Goal: Task Accomplishment & Management: Manage account settings

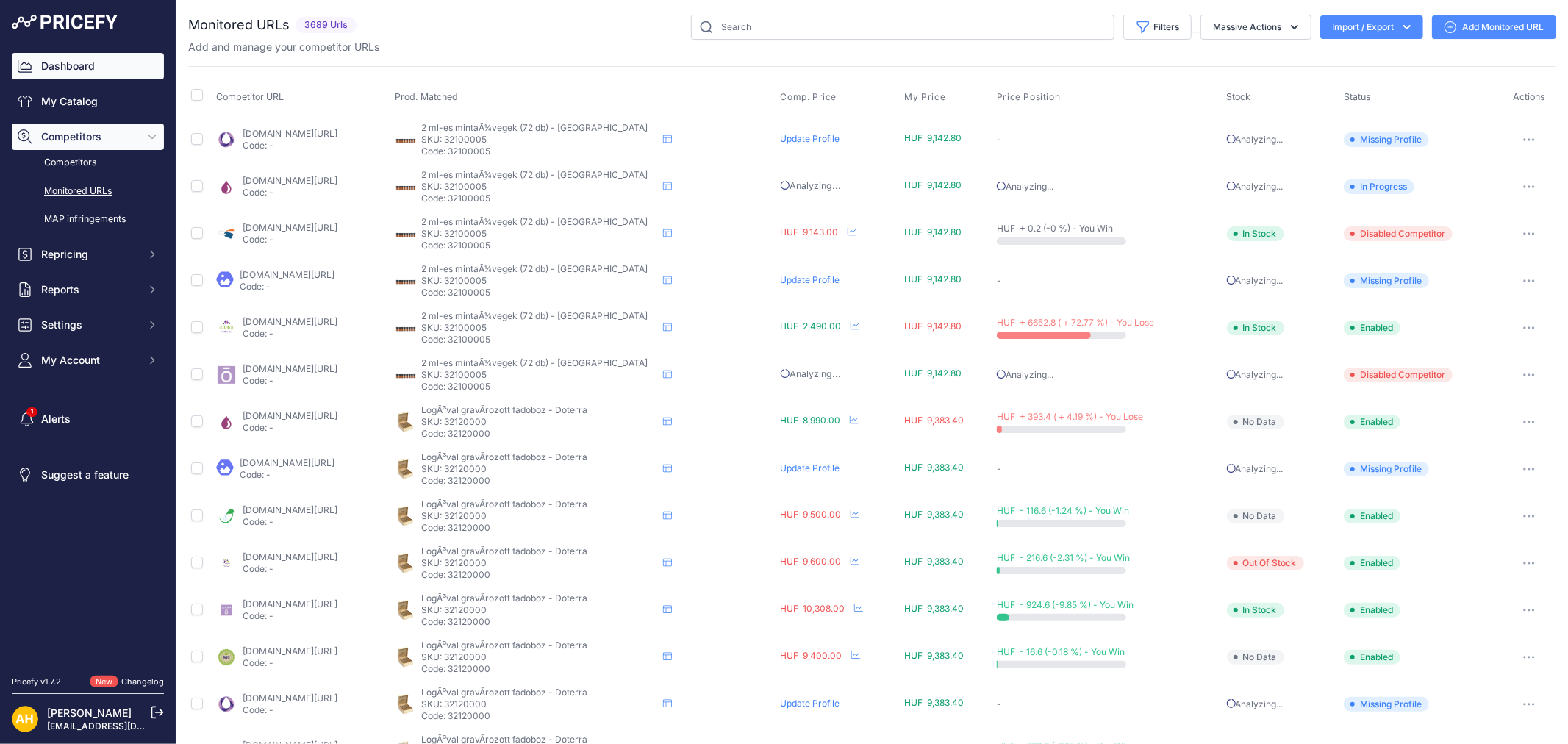
click at [76, 60] on link "Dashboard" at bounding box center [88, 66] width 152 height 26
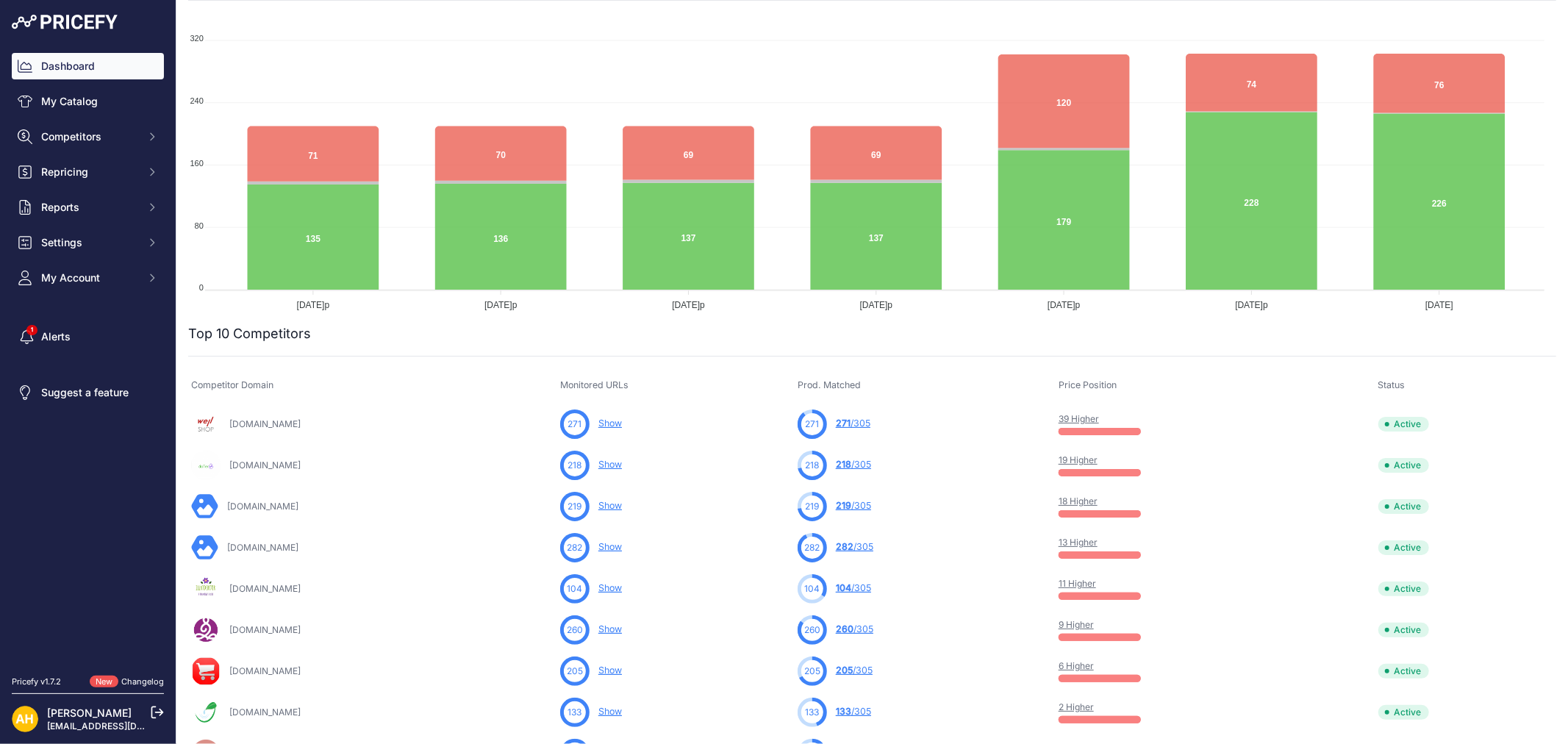
scroll to position [244, 0]
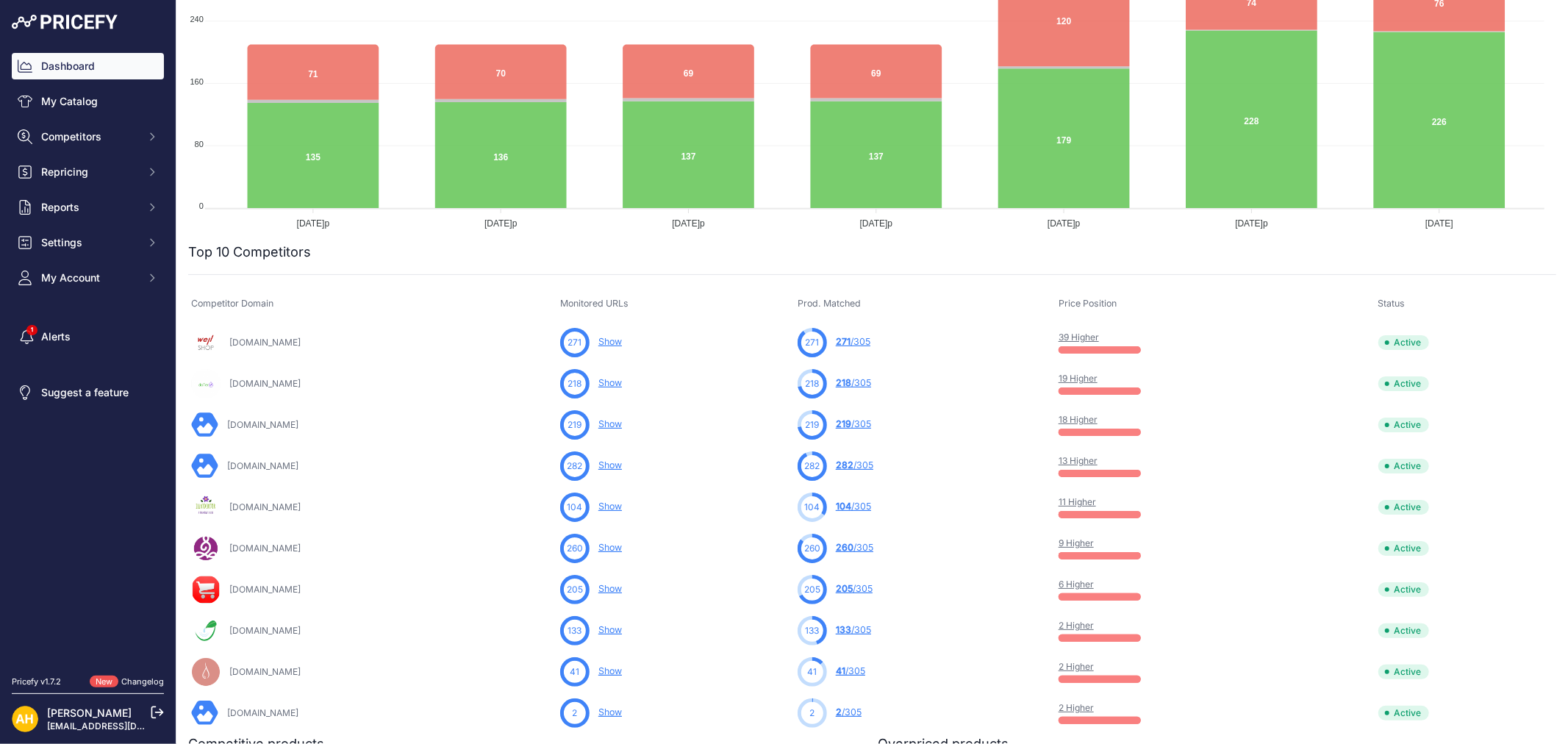
click at [1082, 337] on link "39 Higher" at bounding box center [1079, 337] width 40 height 11
click at [1084, 414] on link "18 Higher" at bounding box center [1078, 419] width 39 height 11
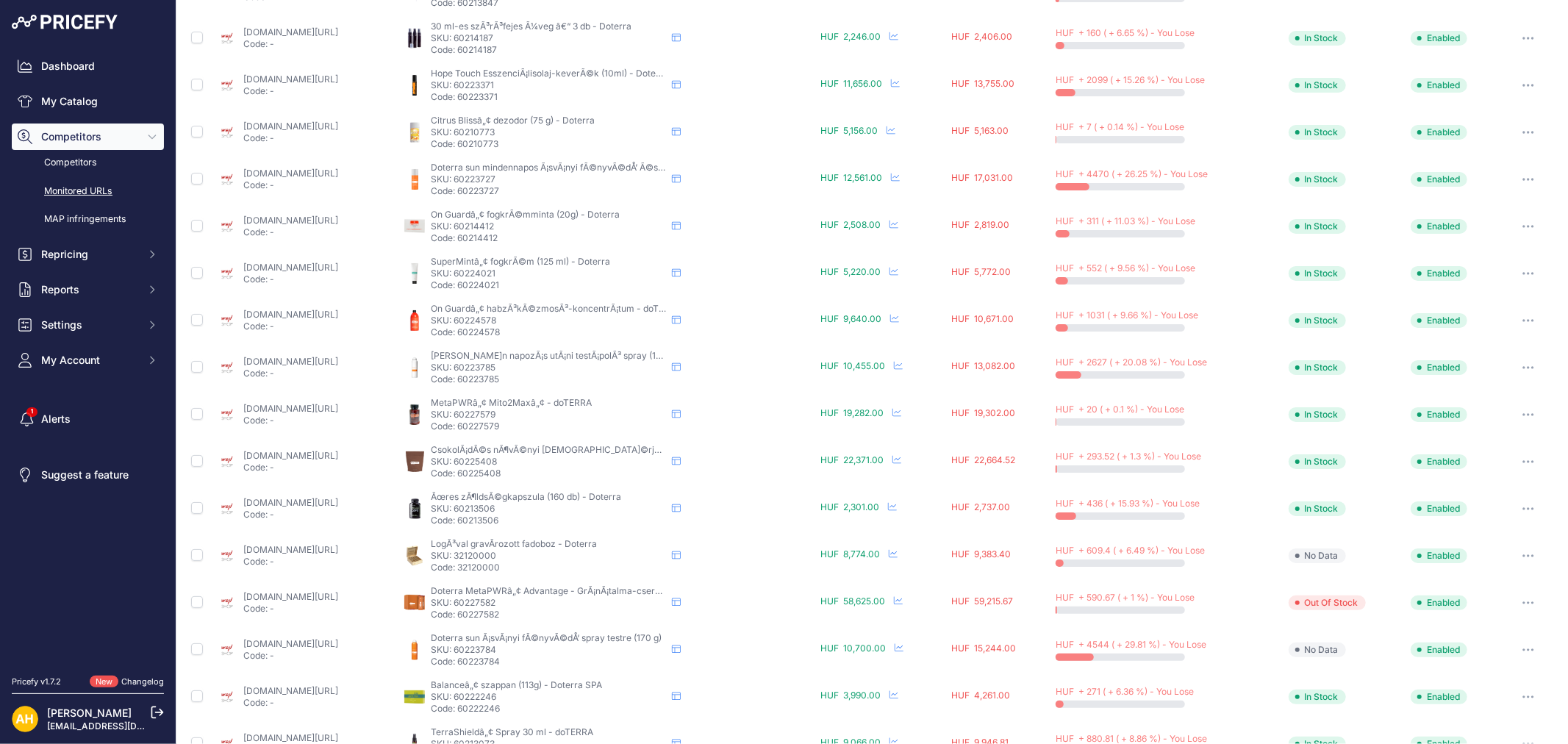
scroll to position [457, 0]
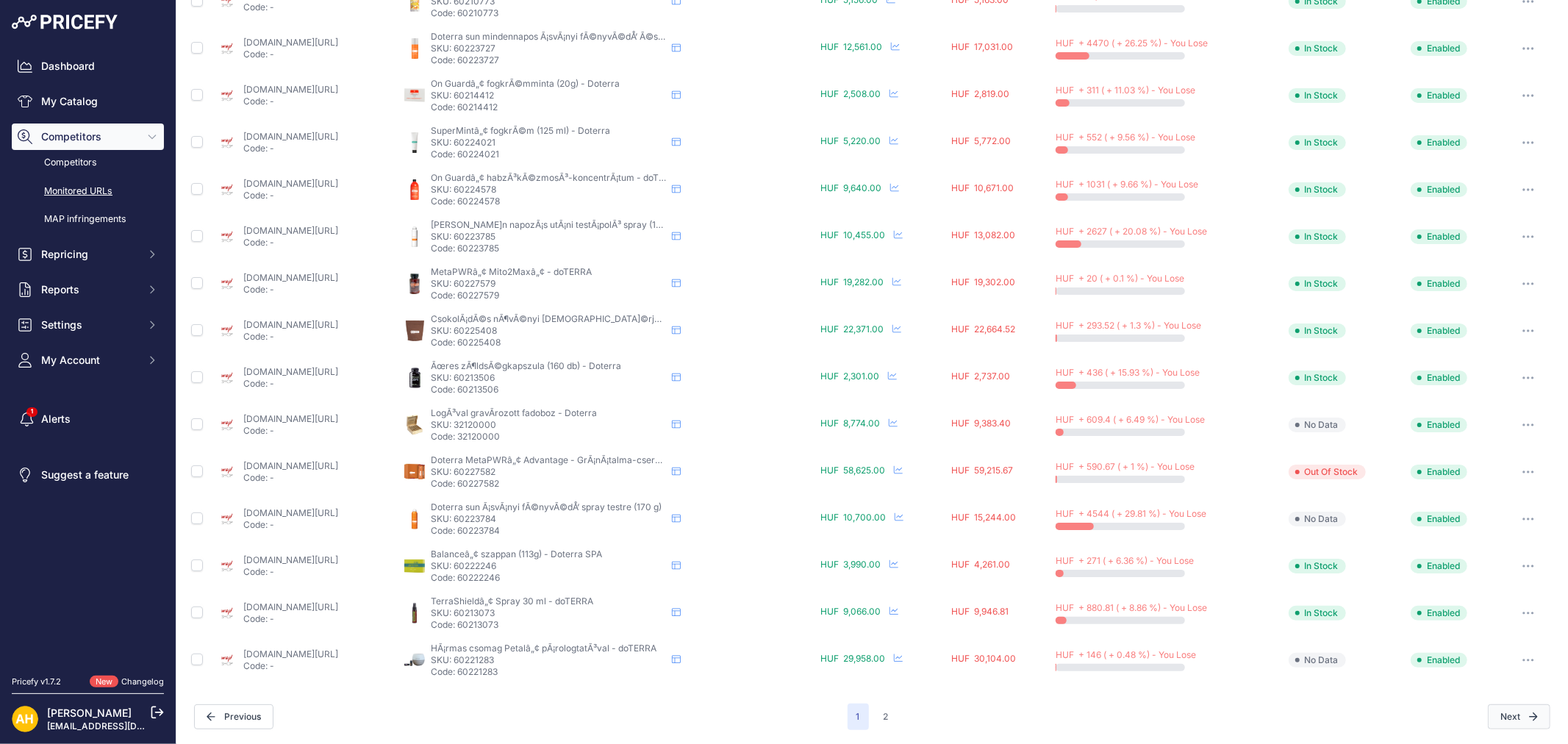
click at [1529, 713] on icon "button" at bounding box center [1533, 716] width 9 height 9
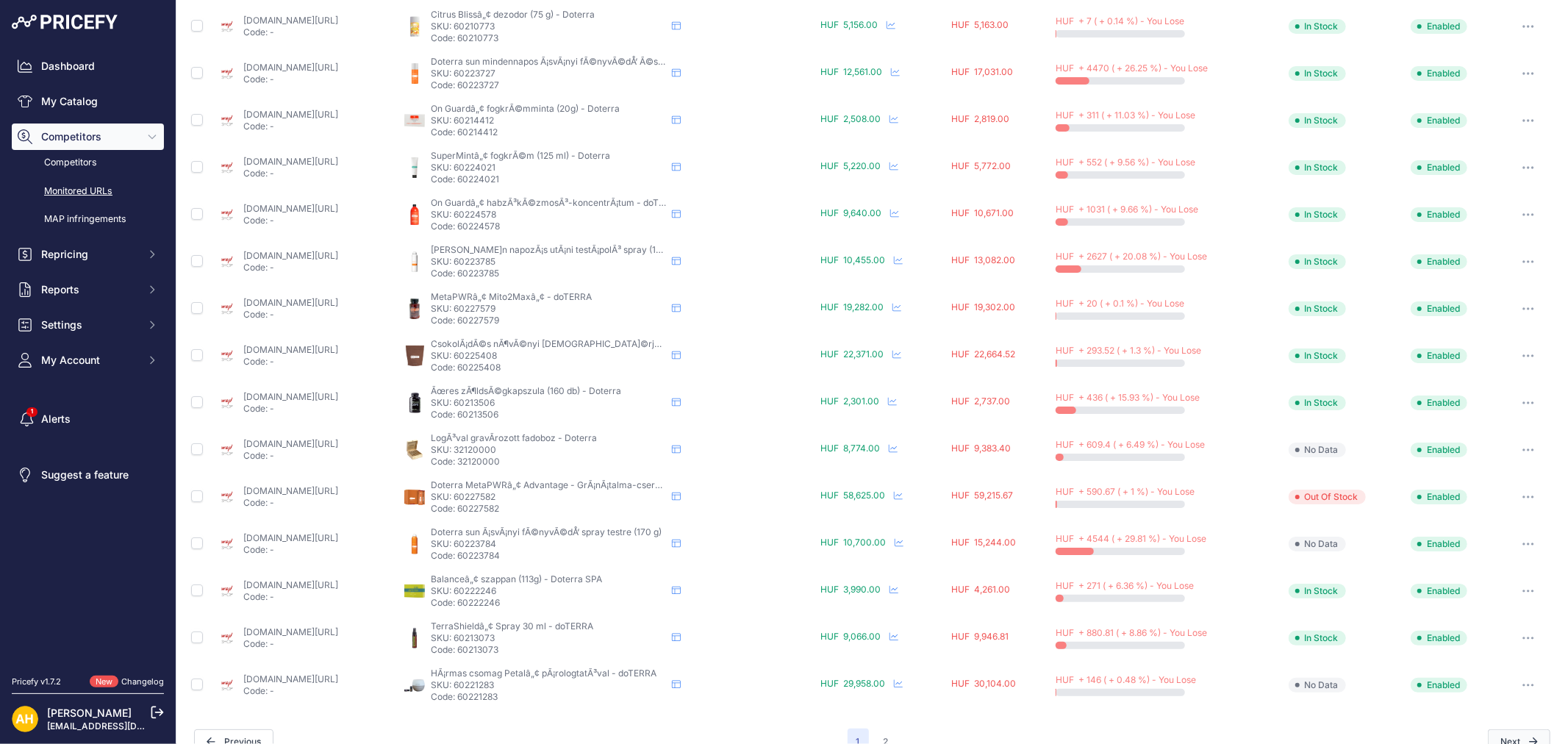
scroll to position [482, 0]
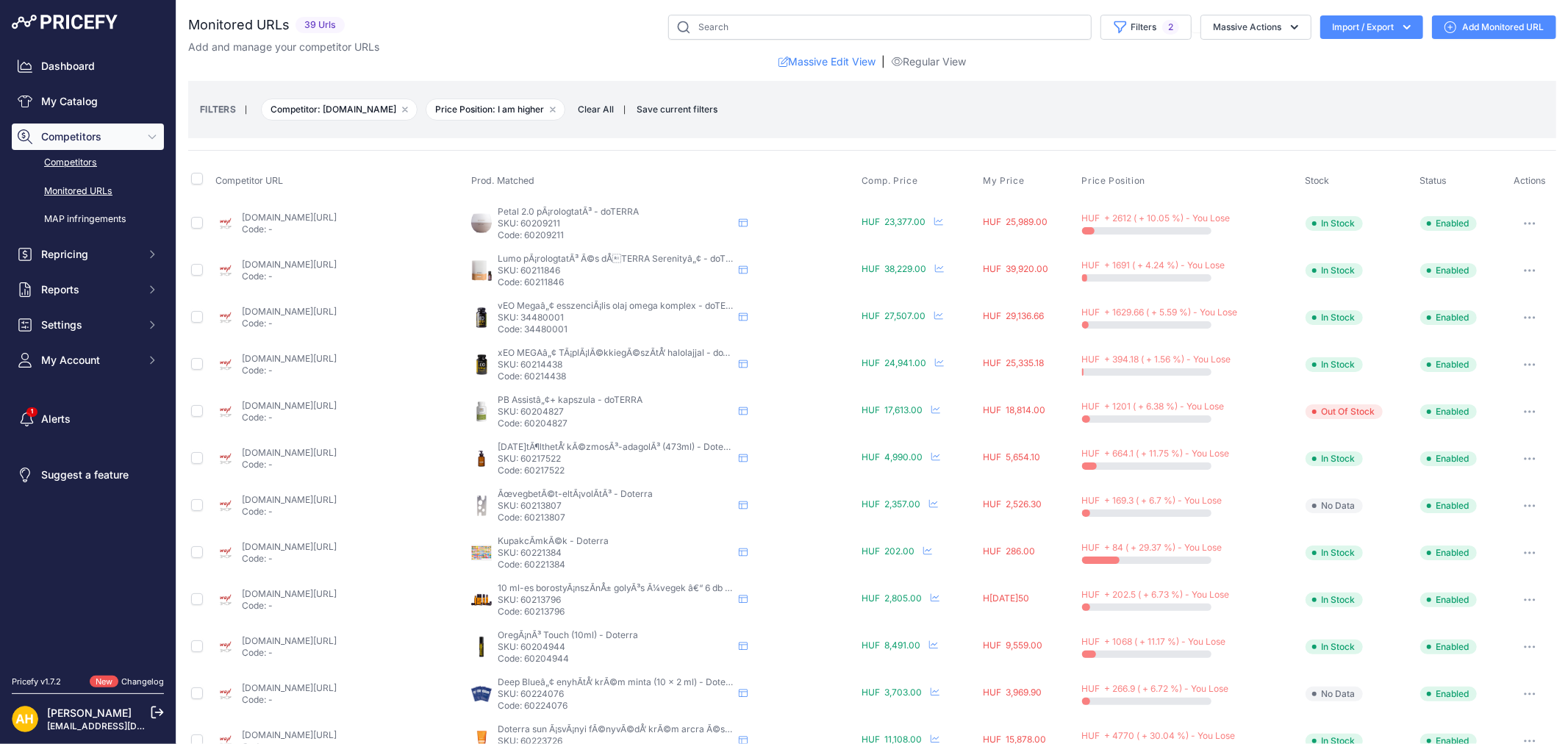
click at [70, 166] on link "Competitors" at bounding box center [88, 162] width 152 height 26
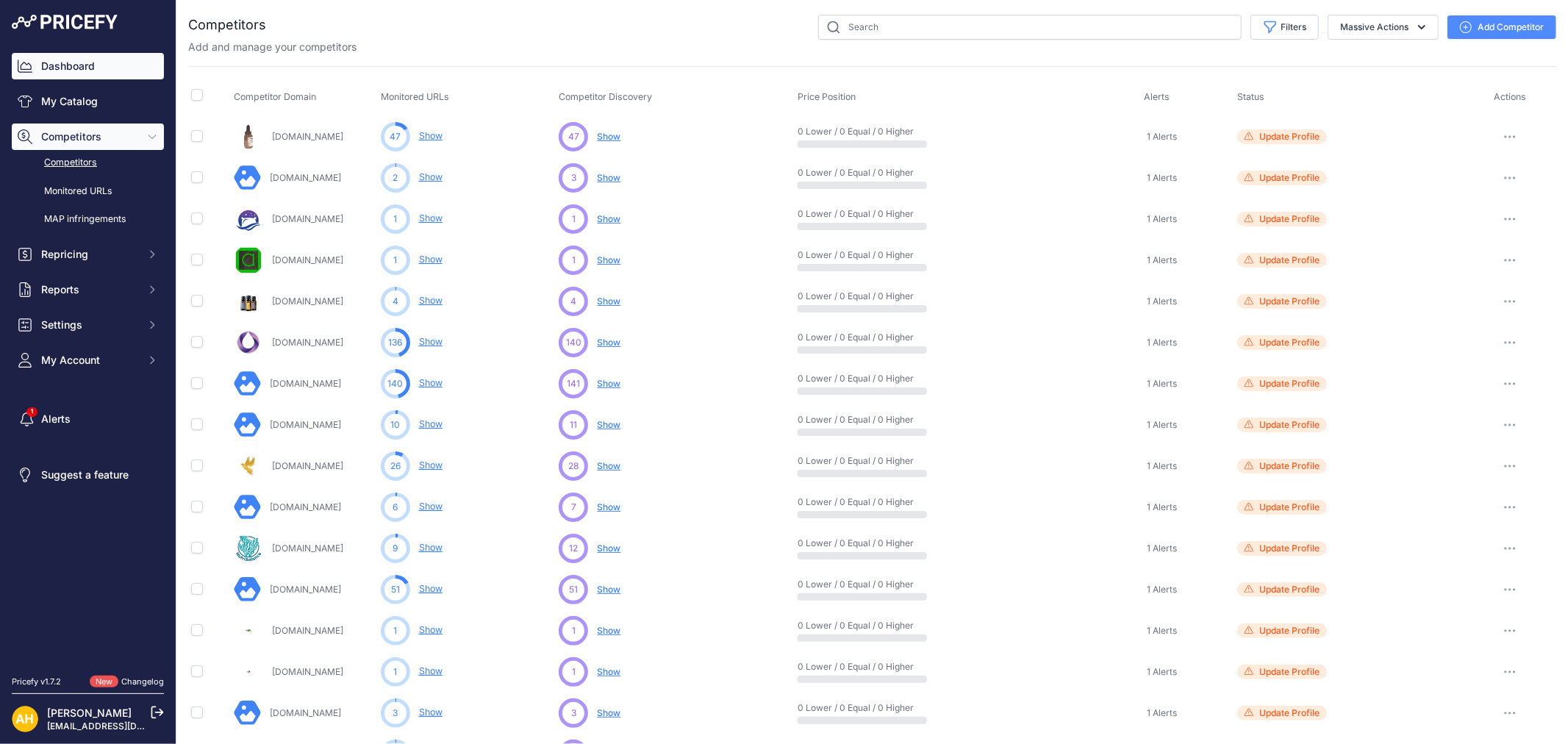
click at [72, 63] on link "Dashboard" at bounding box center [88, 66] width 152 height 26
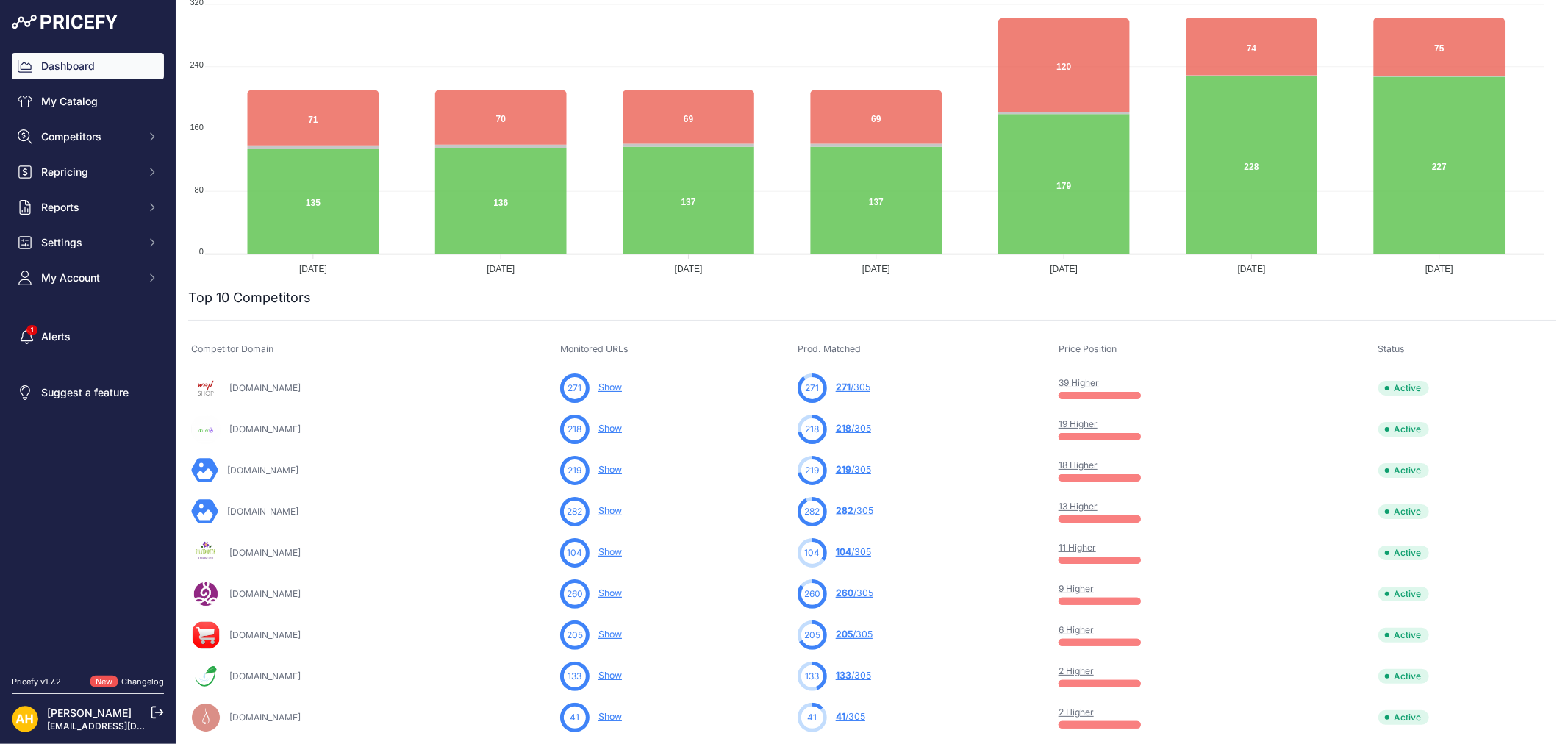
scroll to position [244, 0]
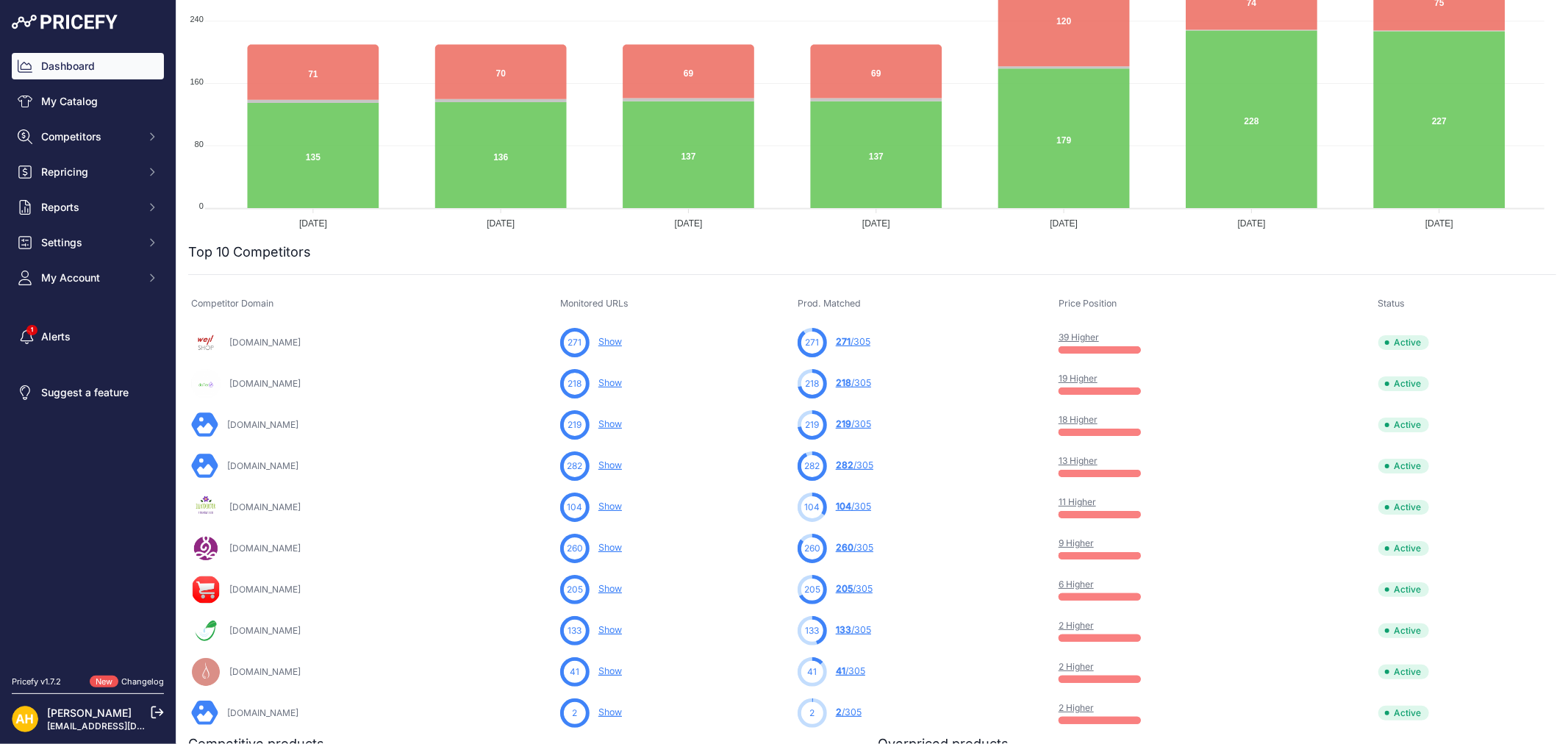
click at [1090, 378] on link "19 Higher" at bounding box center [1078, 378] width 39 height 11
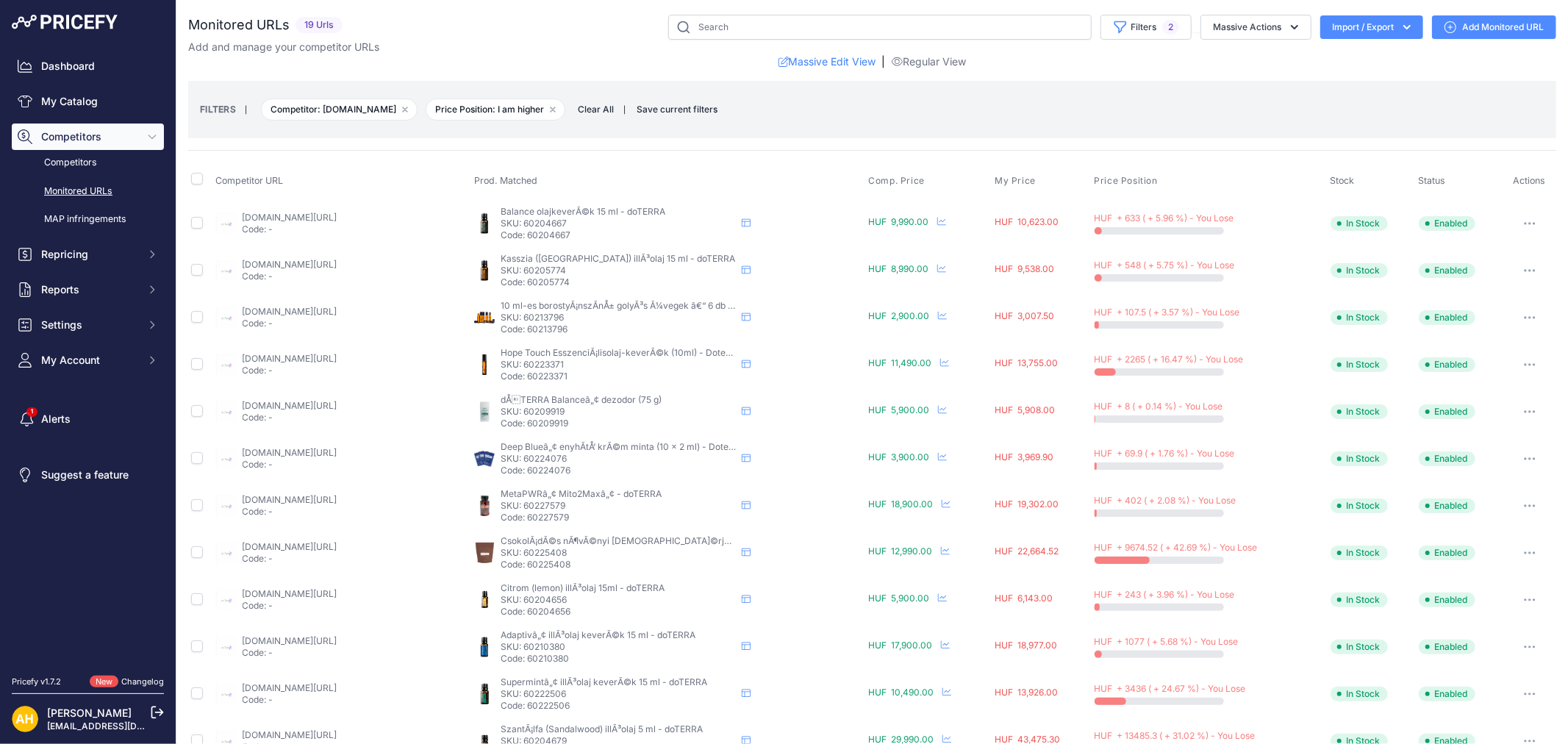
drag, startPoint x: 77, startPoint y: 92, endPoint x: 571, endPoint y: 84, distance: 494.1
click at [77, 92] on link "My Catalog" at bounding box center [88, 102] width 152 height 26
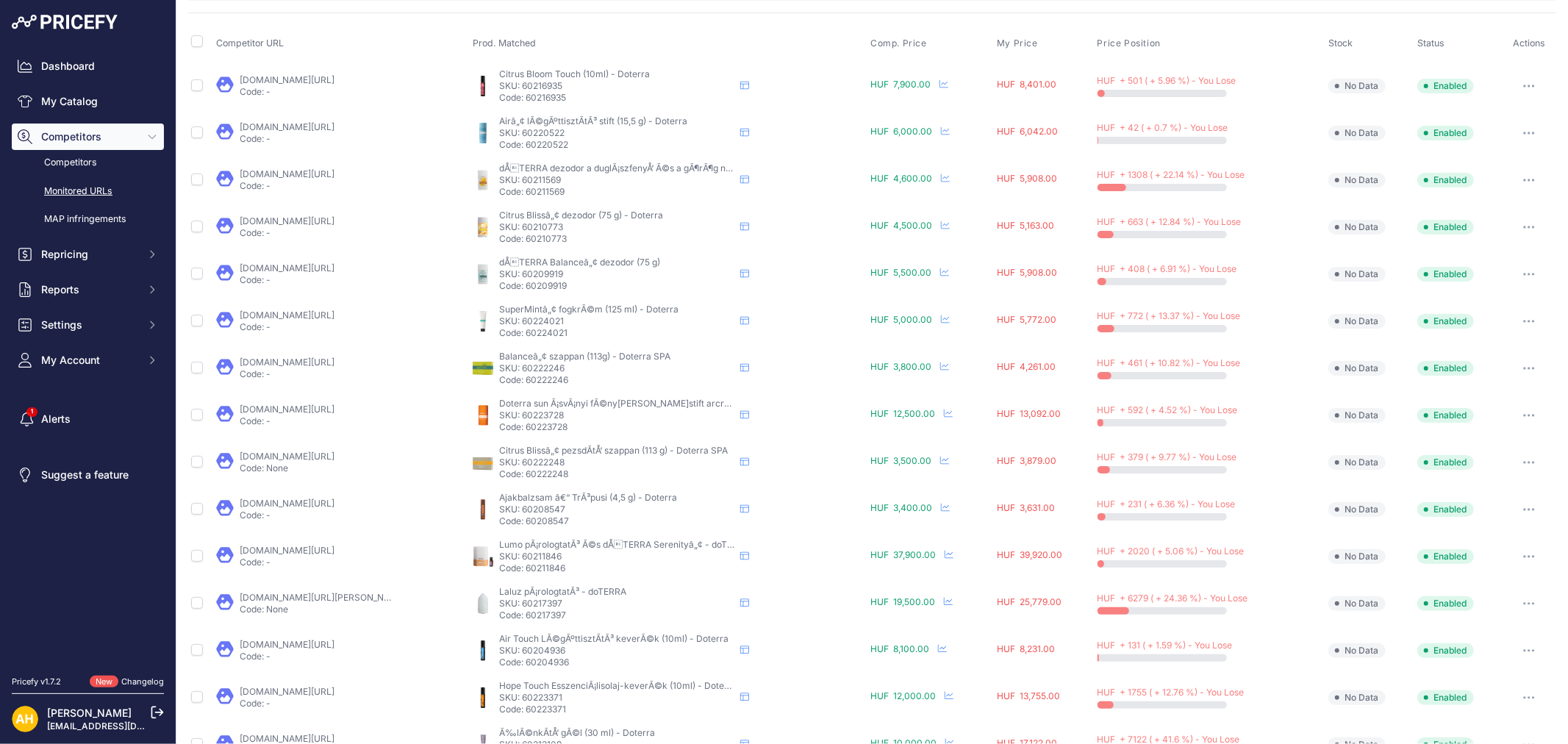
scroll to position [317, 0]
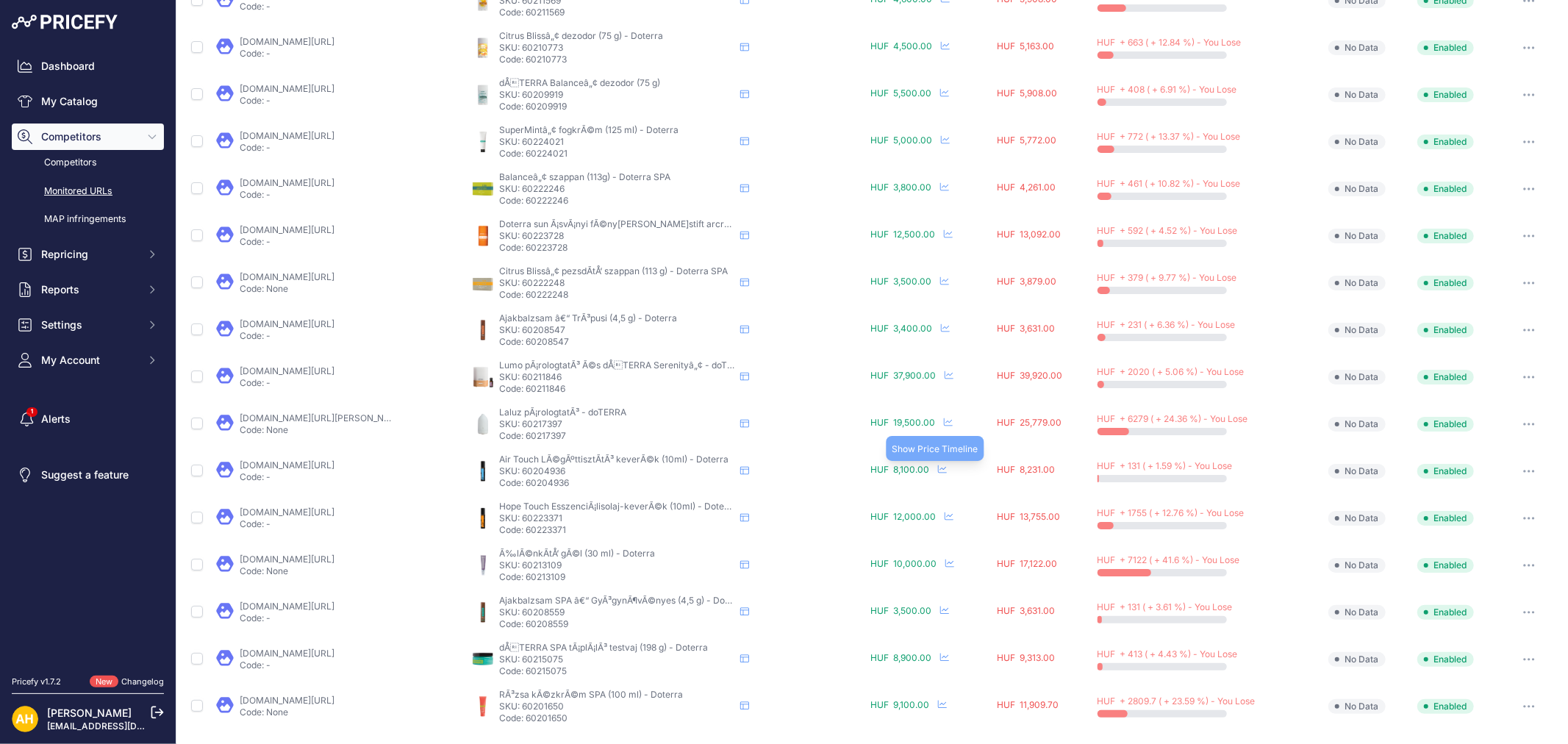
click at [938, 469] on icon at bounding box center [942, 469] width 9 height 9
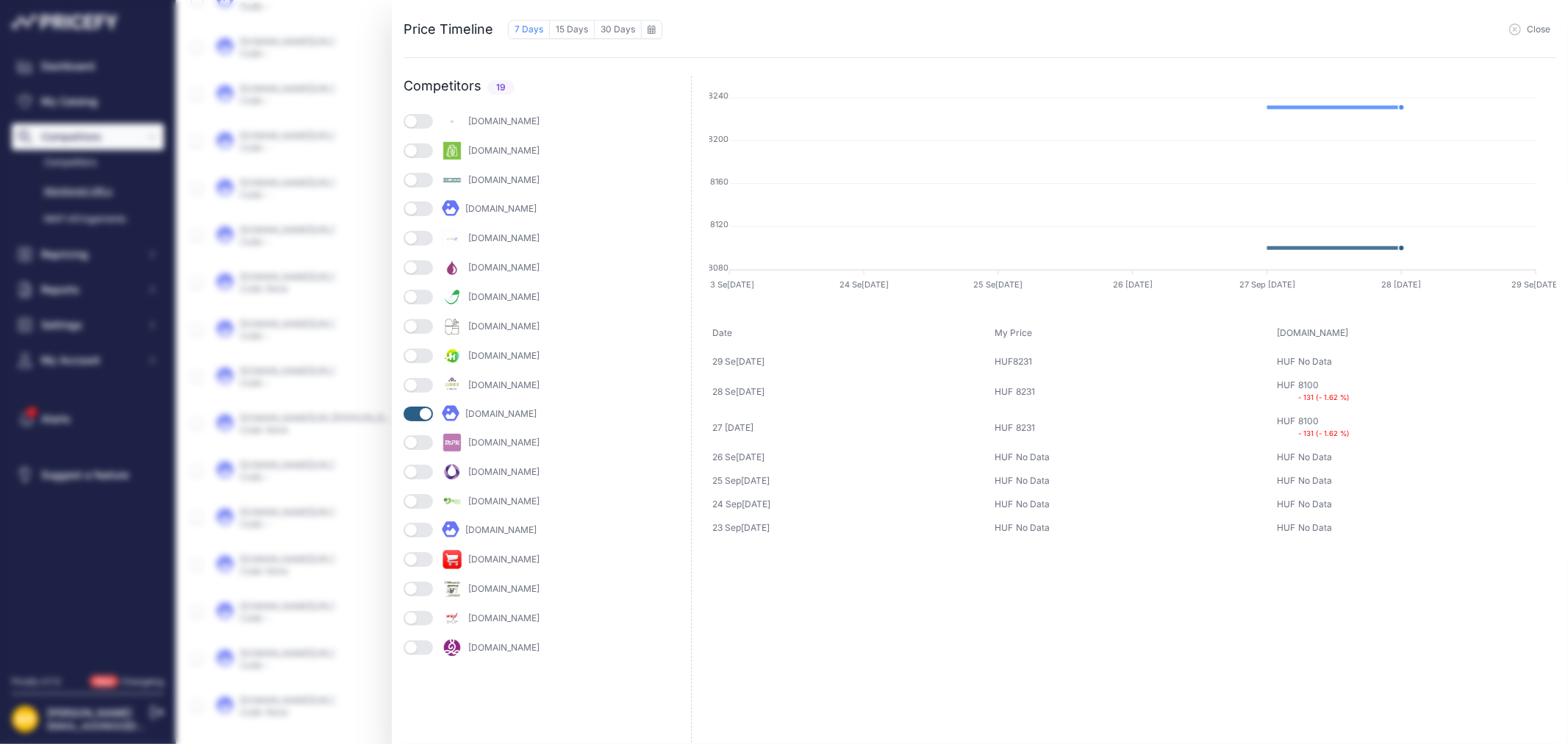
click at [1525, 33] on button "Close" at bounding box center [1530, 29] width 41 height 12
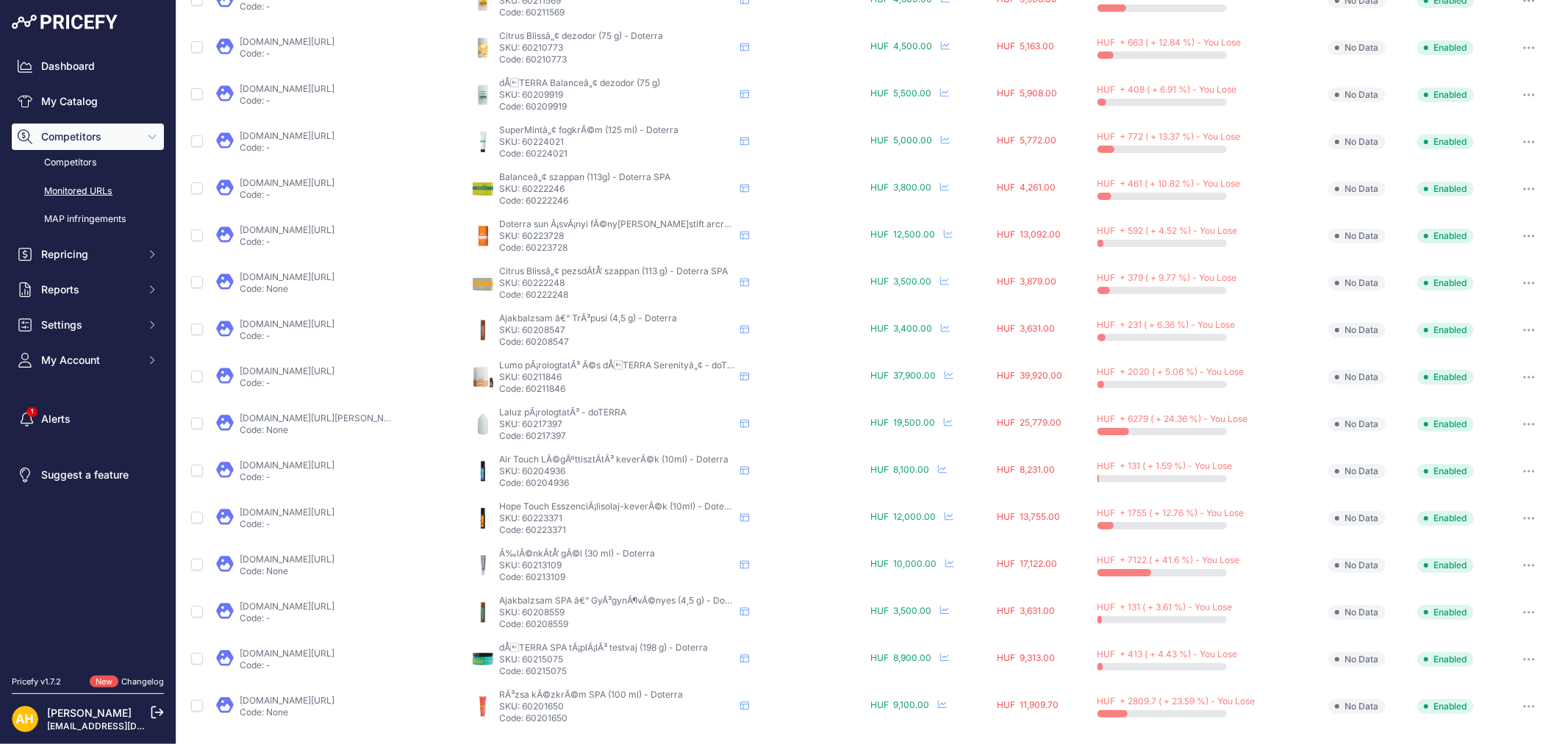
scroll to position [0, 0]
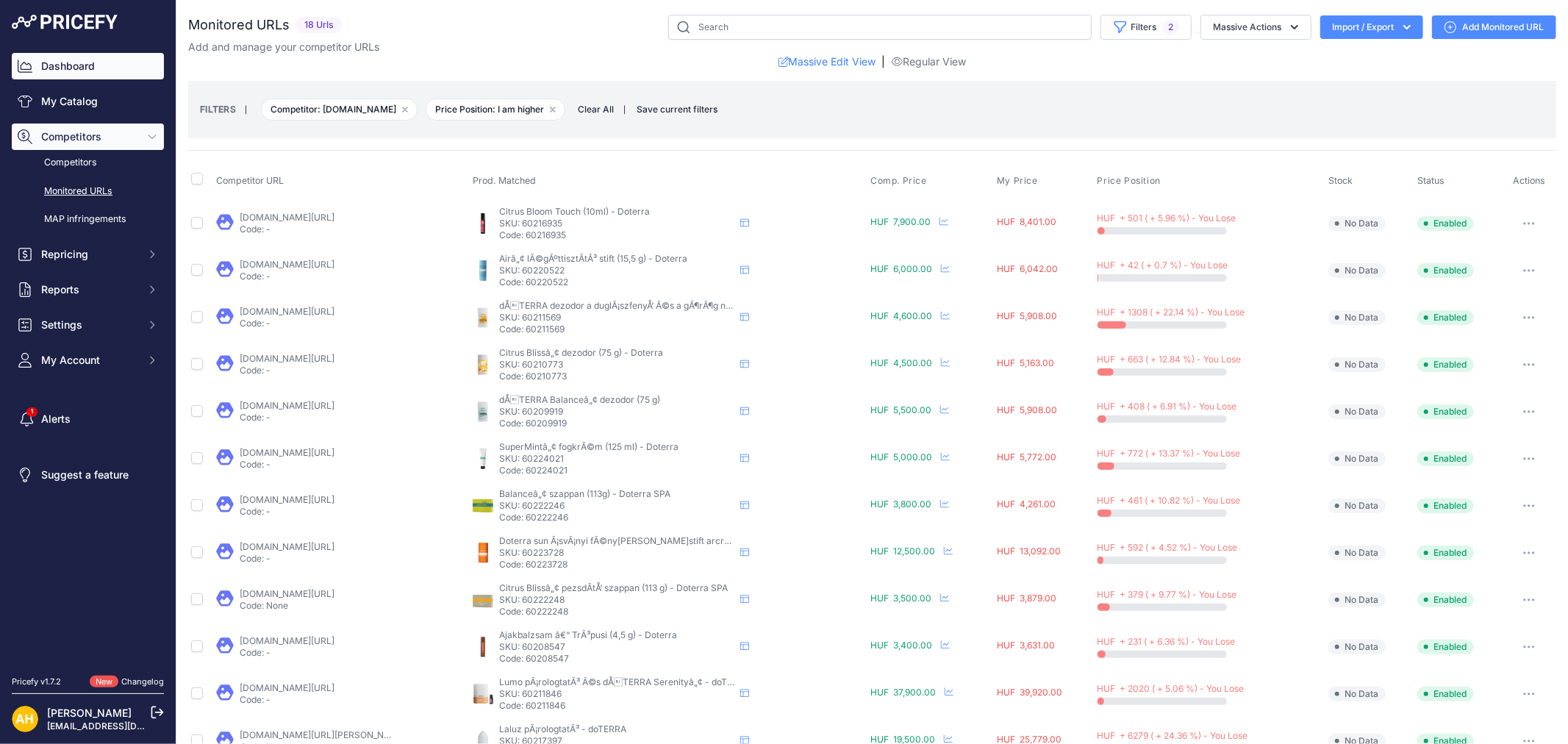
click at [90, 64] on link "Dashboard" at bounding box center [88, 66] width 152 height 26
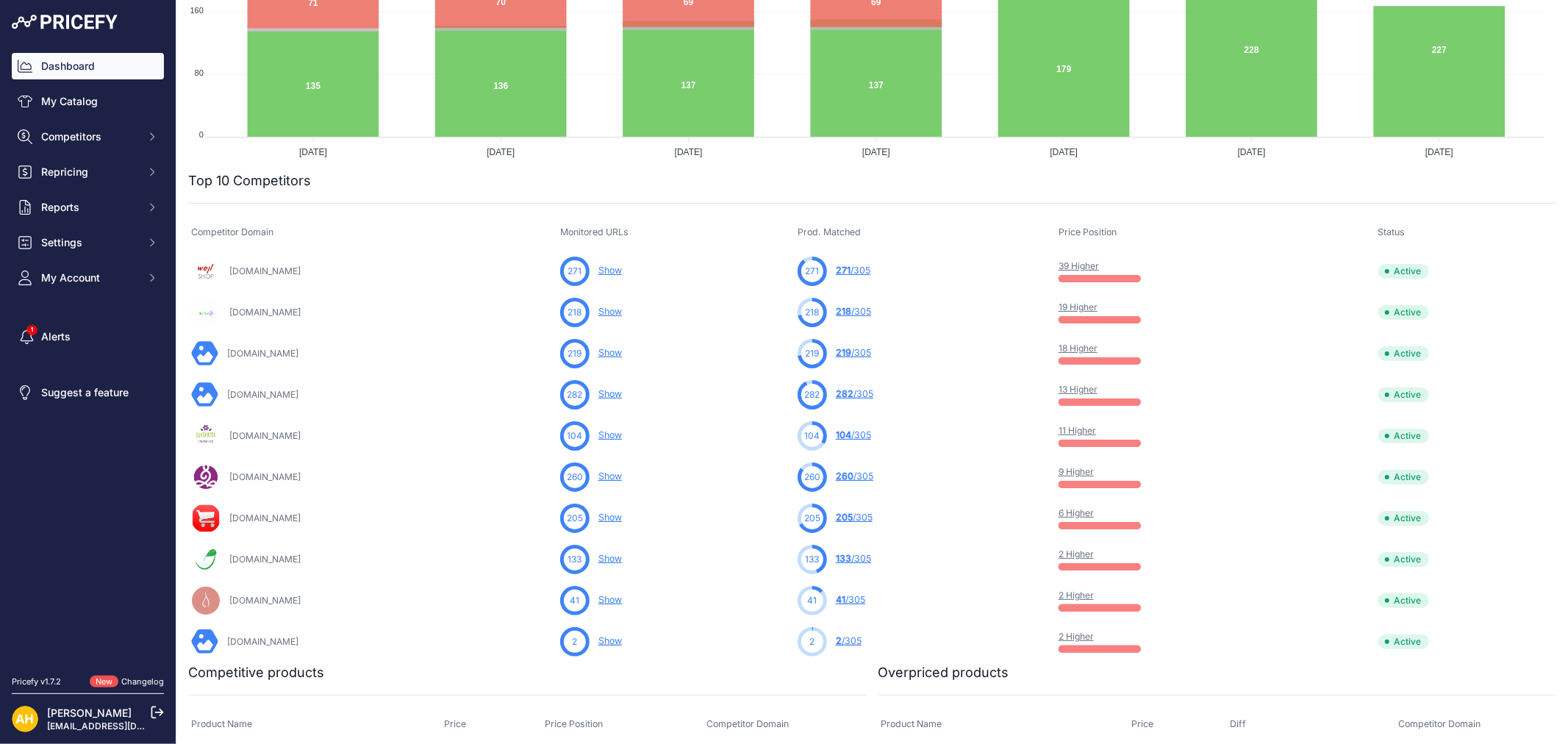
scroll to position [327, 0]
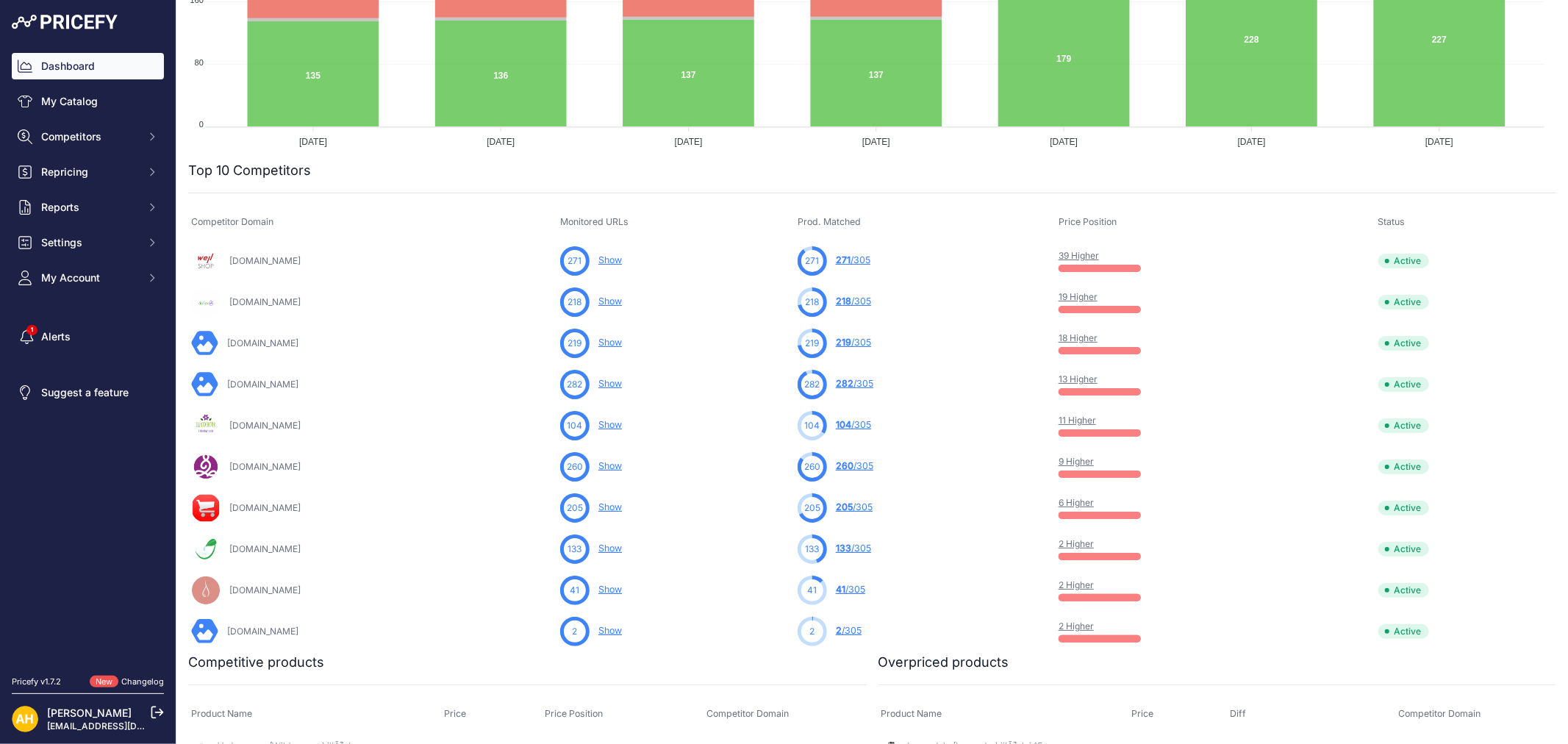
click at [1079, 459] on link "9 Higher" at bounding box center [1076, 461] width 35 height 11
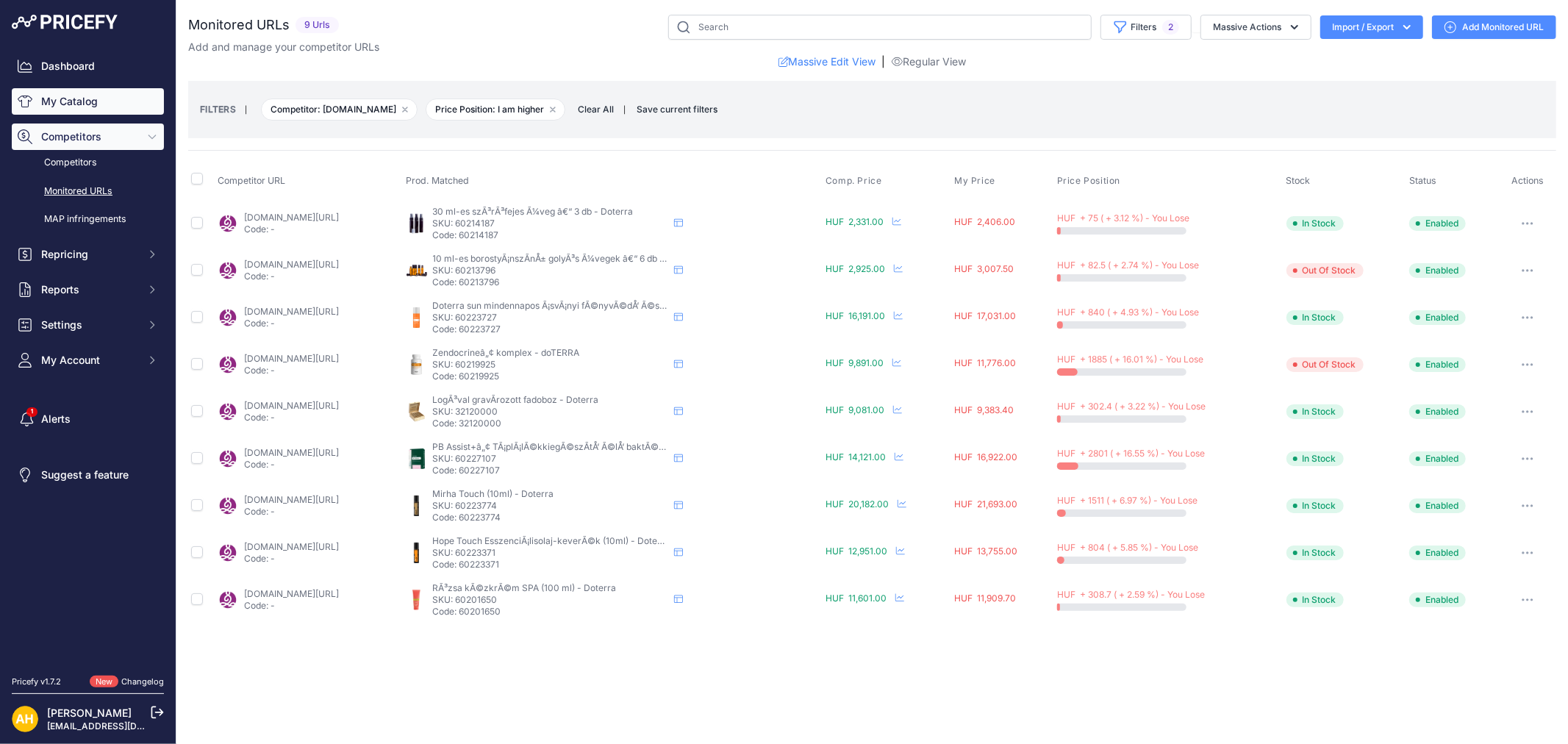
drag, startPoint x: 70, startPoint y: 104, endPoint x: 91, endPoint y: 149, distance: 49.7
click at [70, 104] on link "My Catalog" at bounding box center [88, 102] width 152 height 26
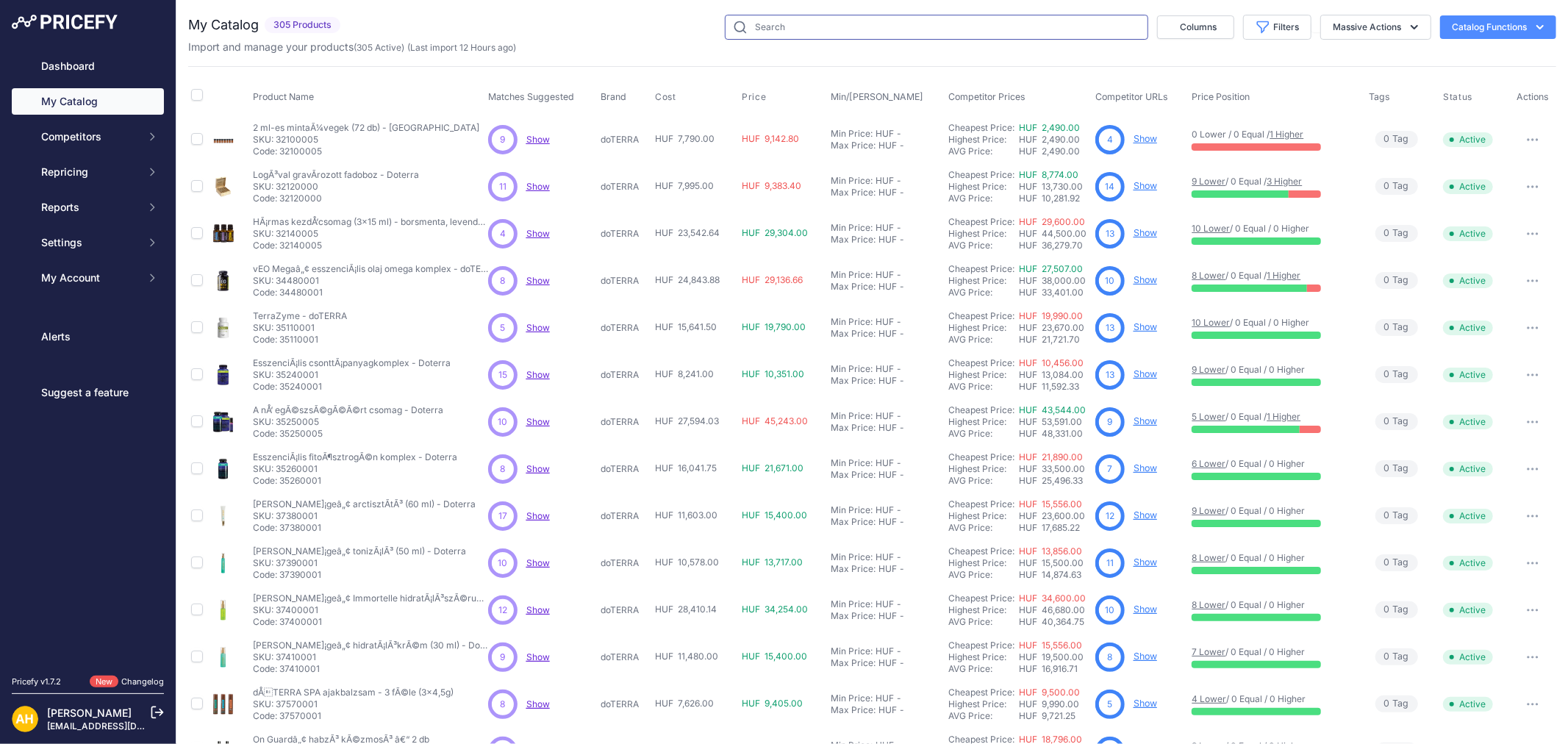
click at [887, 33] on input "text" at bounding box center [937, 27] width 424 height 25
paste input "Yarrow"
type input "Yarrow"
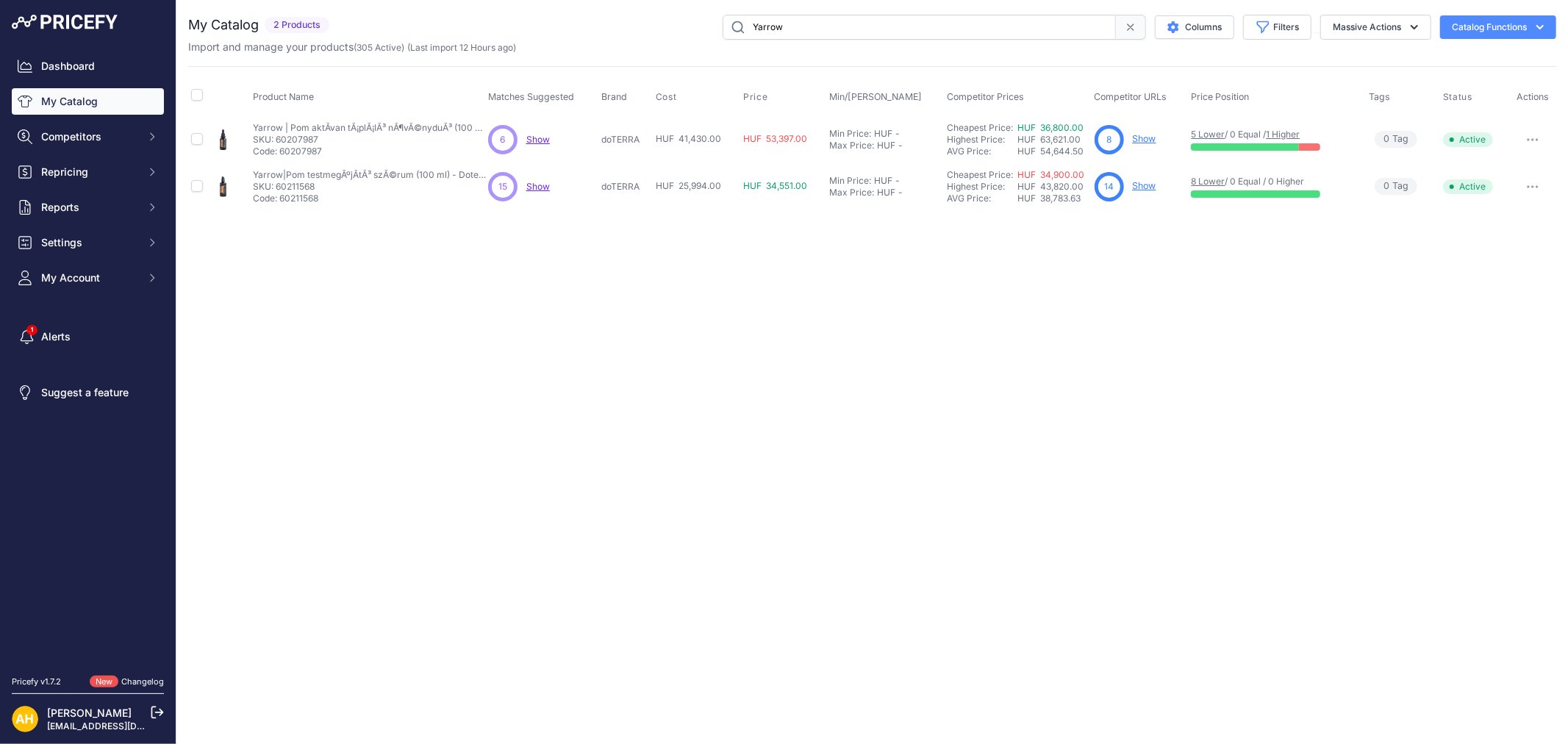
click at [1287, 132] on link "1 Higher" at bounding box center [1283, 134] width 34 height 11
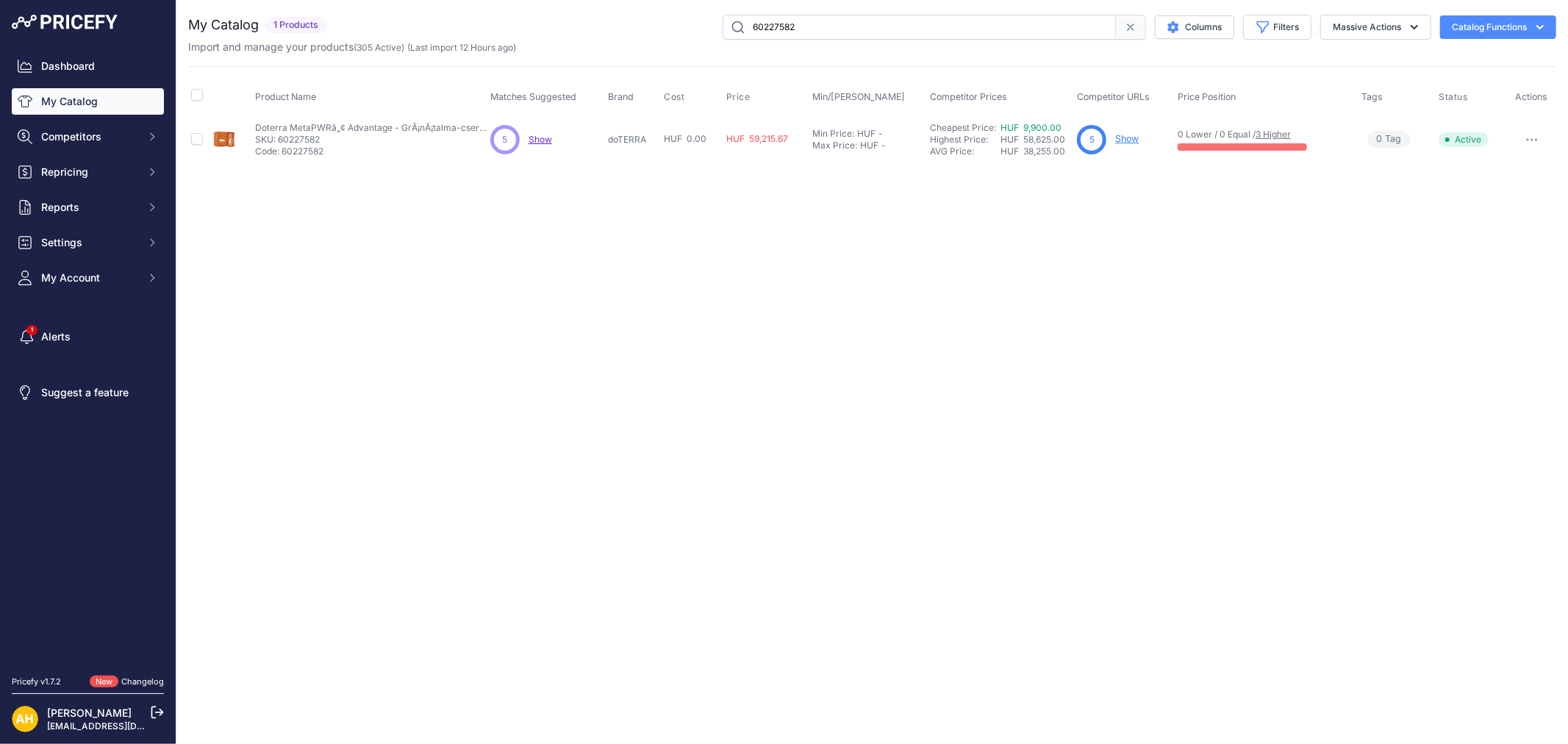
click at [1281, 133] on link "3 Higher" at bounding box center [1273, 134] width 35 height 11
click at [780, 28] on input "60227582" at bounding box center [919, 27] width 394 height 25
type input "levendula"
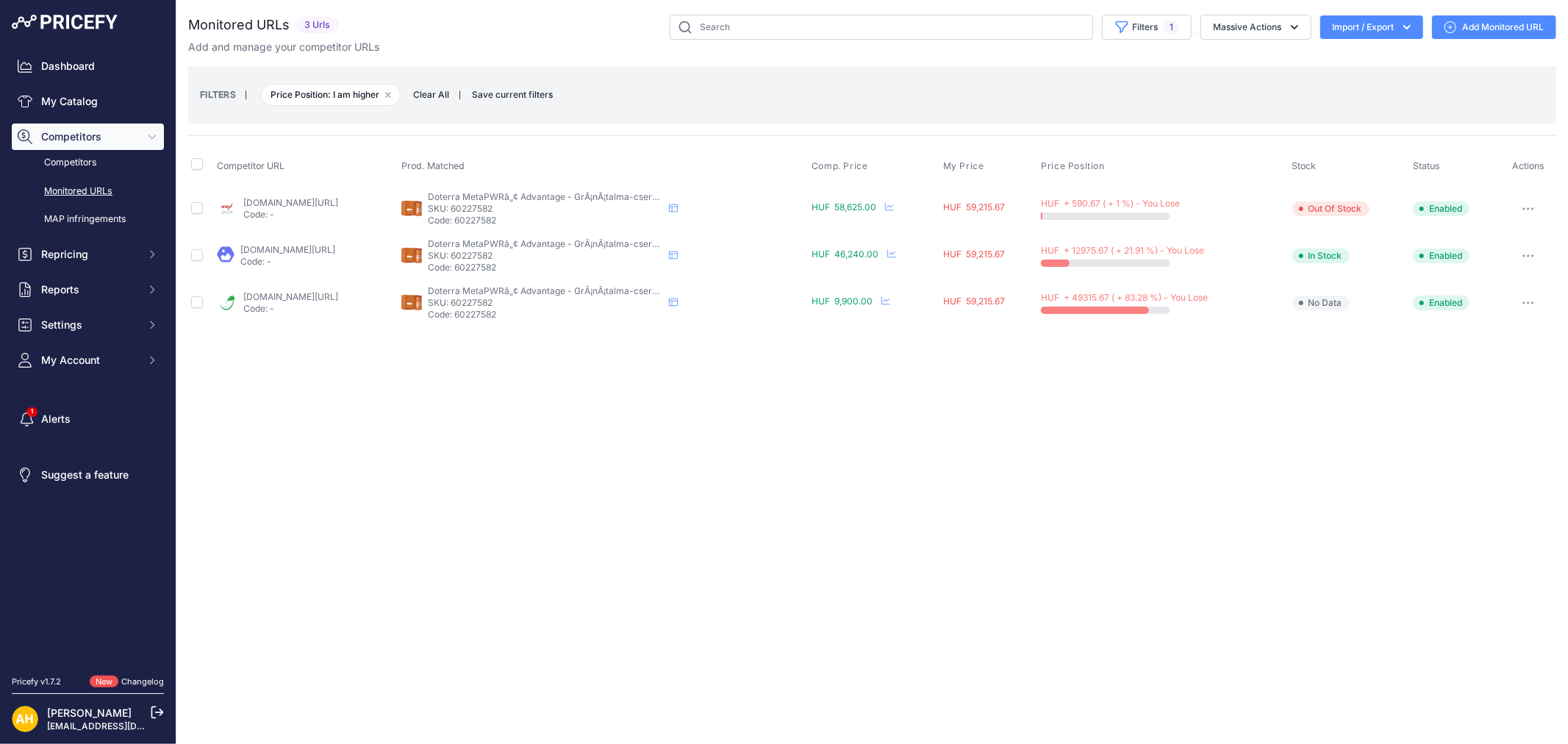
click at [338, 297] on link "esszenciaolajok.com/product-page/metapwr-advantage-granatalma-cseresznye-izben?…" at bounding box center [291, 296] width 95 height 11
click at [1528, 307] on button "button" at bounding box center [1528, 303] width 29 height 21
click at [1530, 306] on button "button" at bounding box center [1528, 303] width 29 height 21
click at [1529, 306] on button "button" at bounding box center [1528, 303] width 29 height 21
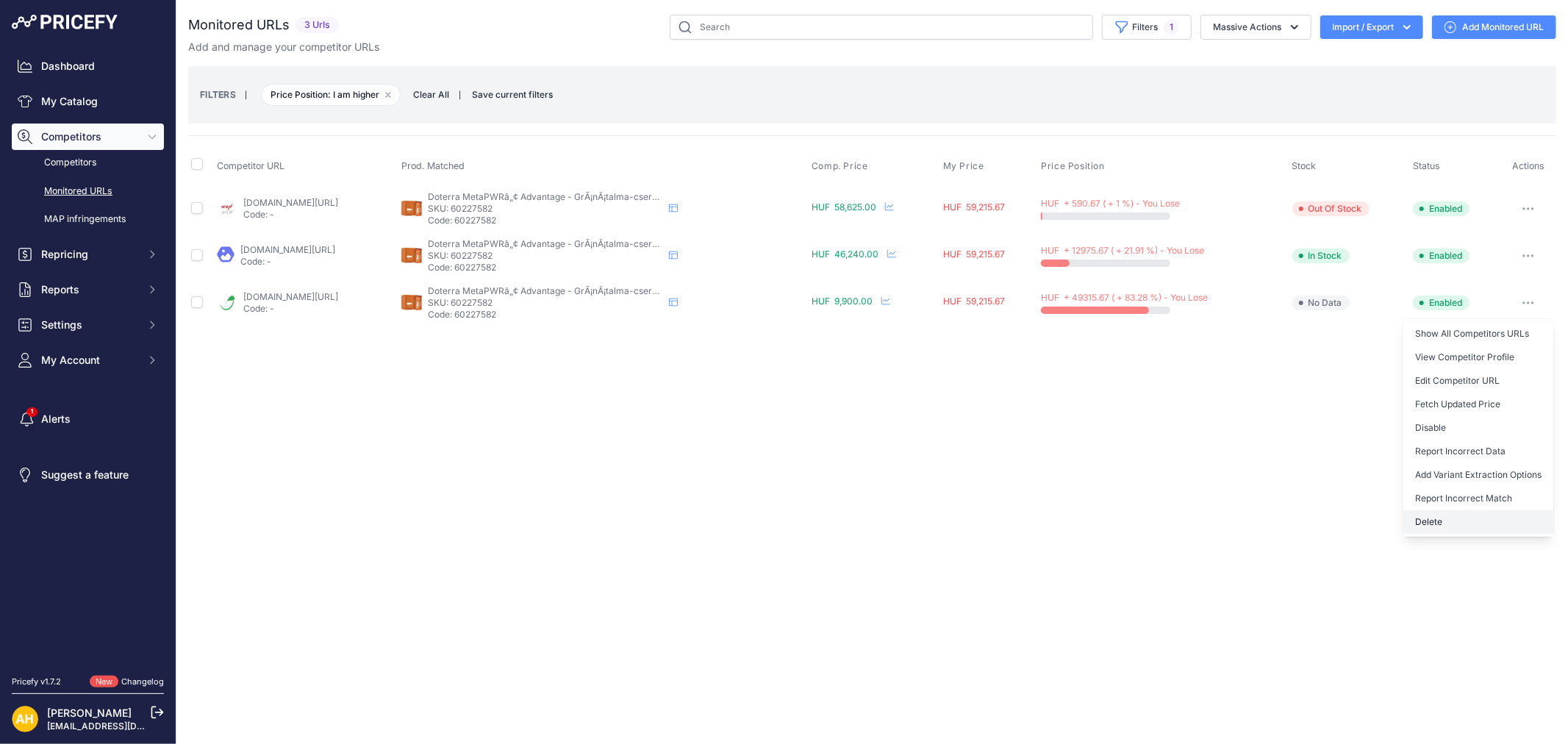
click at [1432, 518] on button "Delete" at bounding box center [1478, 521] width 150 height 23
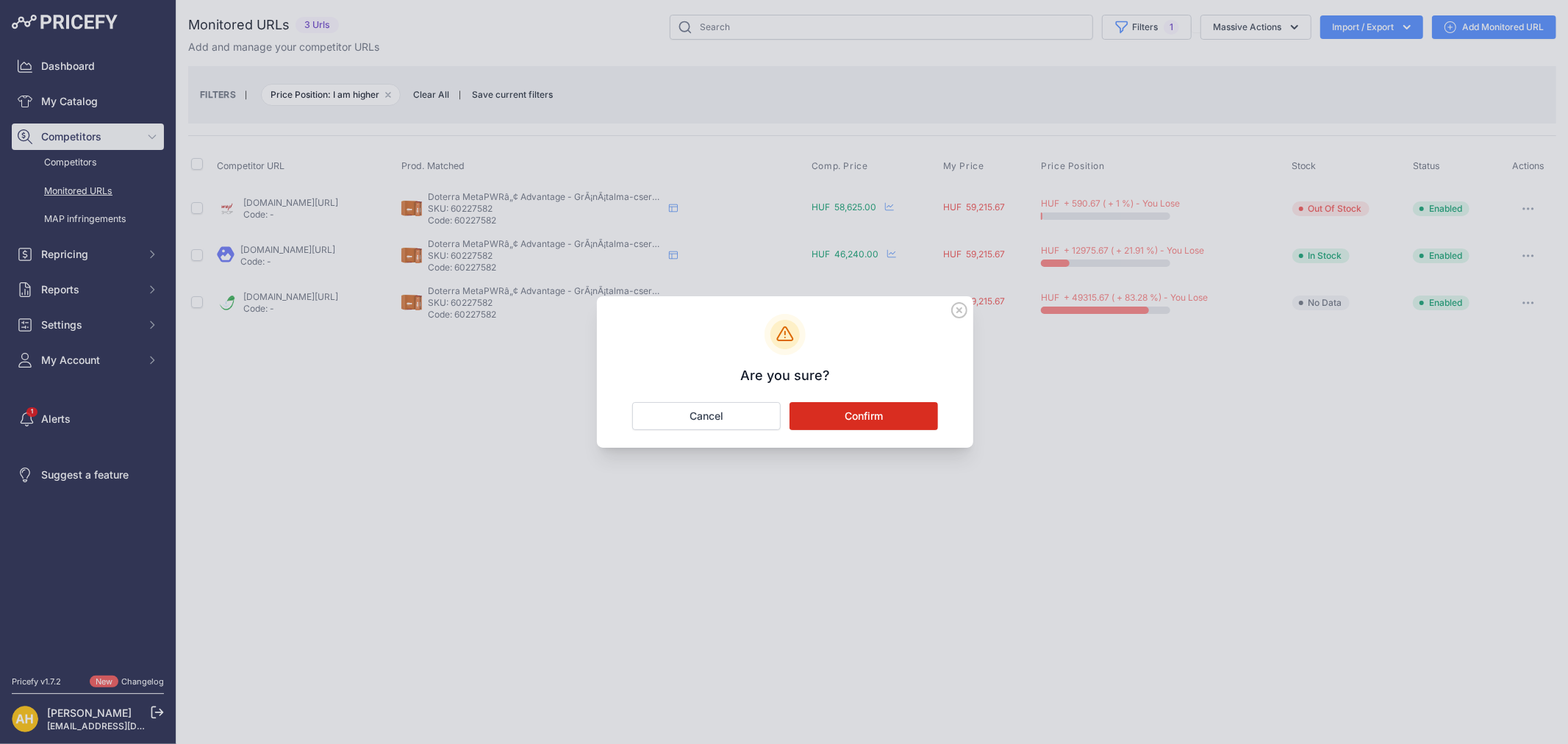
click at [876, 412] on button "Confirm" at bounding box center [863, 416] width 148 height 28
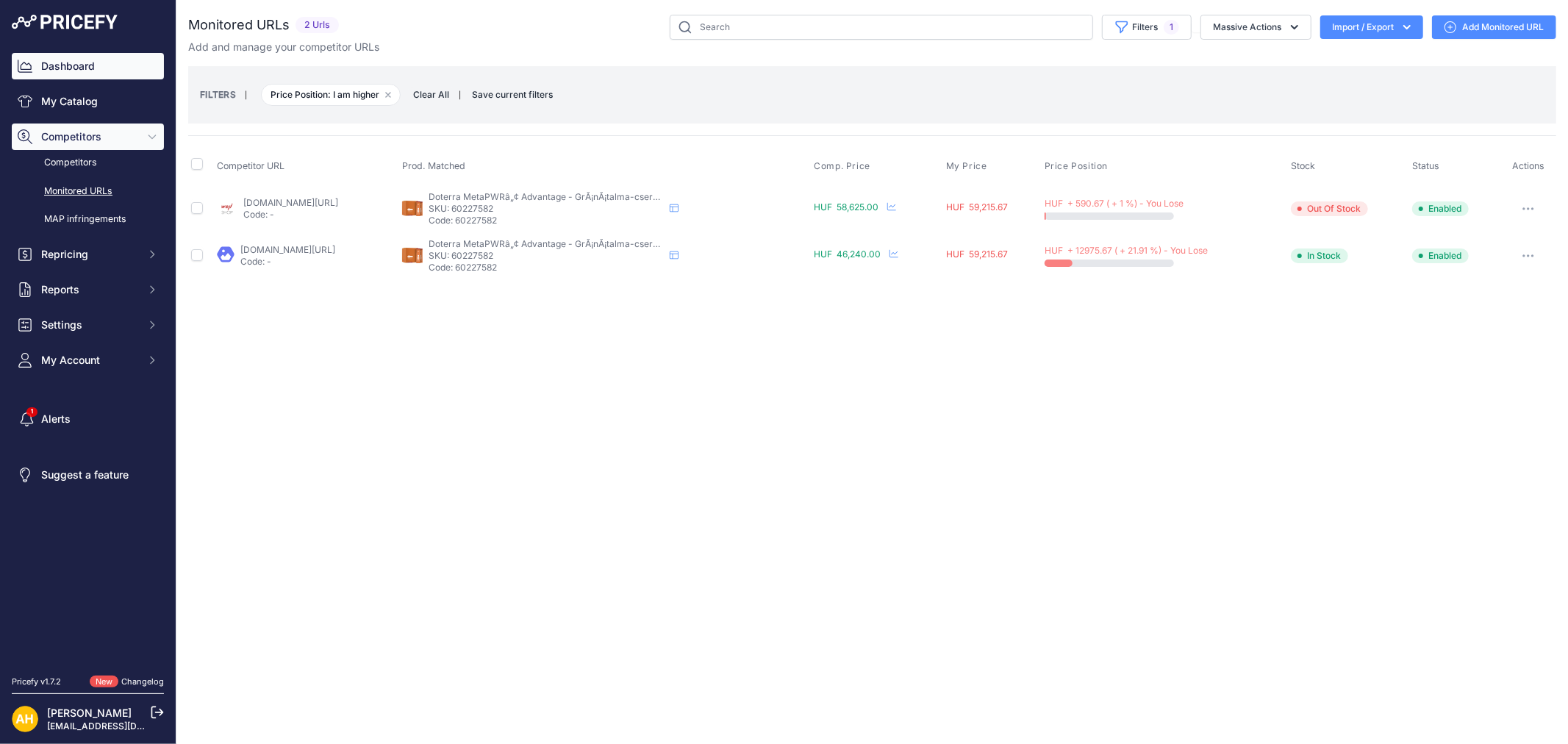
click at [71, 63] on link "Dashboard" at bounding box center [88, 66] width 152 height 26
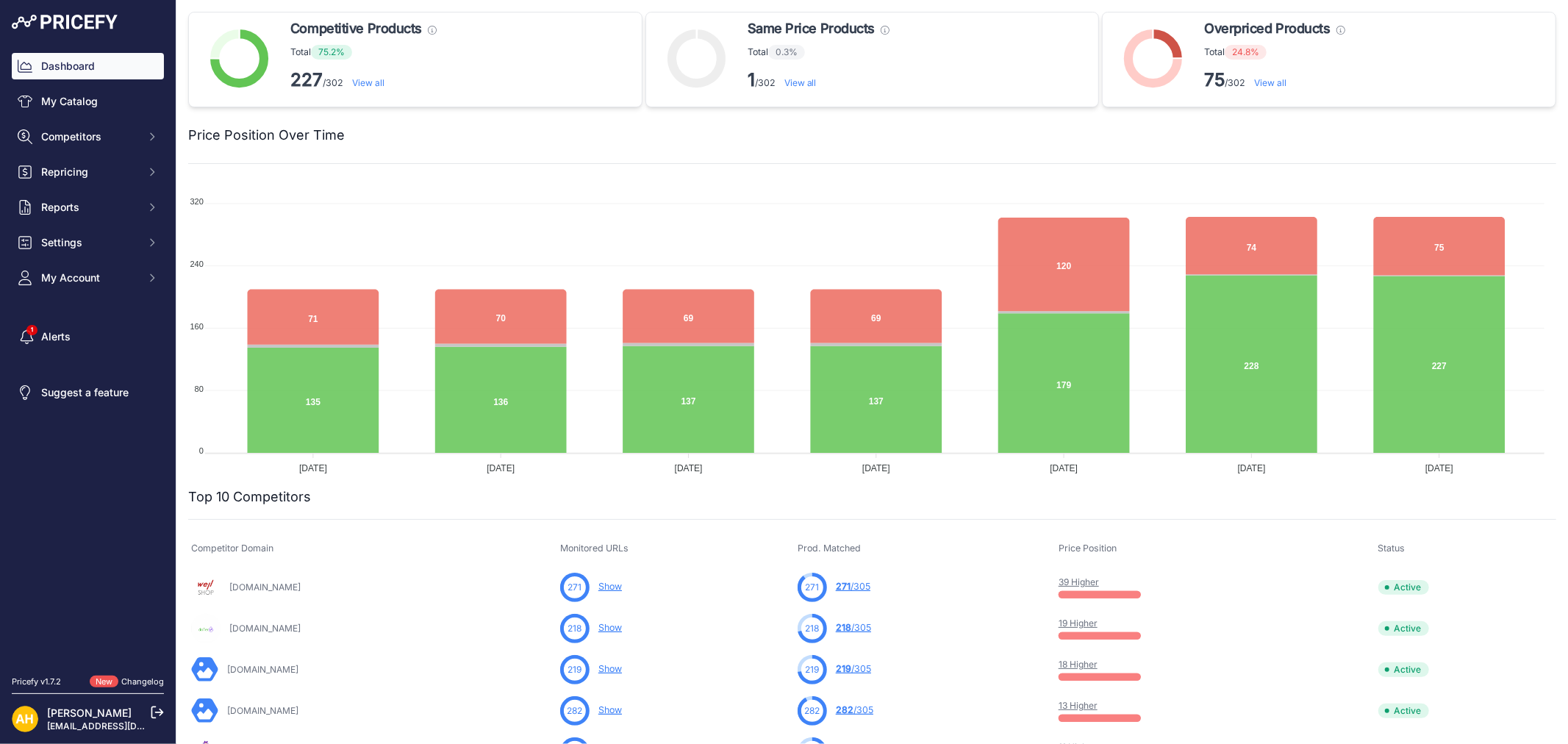
click at [1266, 85] on link "View all" at bounding box center [1271, 82] width 33 height 11
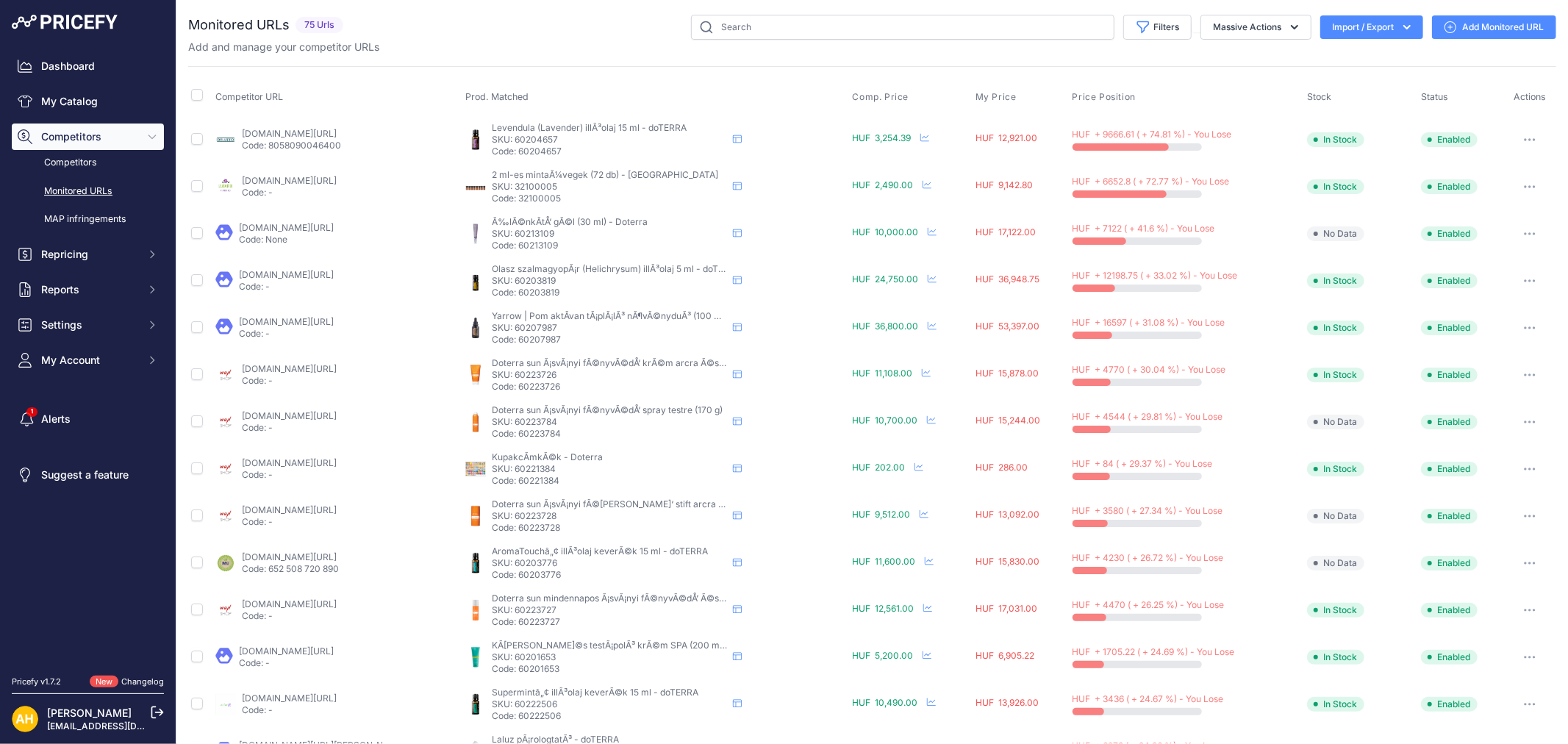
click at [1524, 135] on button "button" at bounding box center [1530, 140] width 29 height 21
click at [329, 134] on link "deluzzo.hu/products/doterra-levendula-illoolaj-15-ml?prirule_jdsnikfkfjsd=8997" at bounding box center [290, 133] width 95 height 11
click at [1528, 138] on button "button" at bounding box center [1530, 140] width 29 height 21
click at [1460, 239] on button "Fetch Updated Price" at bounding box center [1478, 241] width 150 height 23
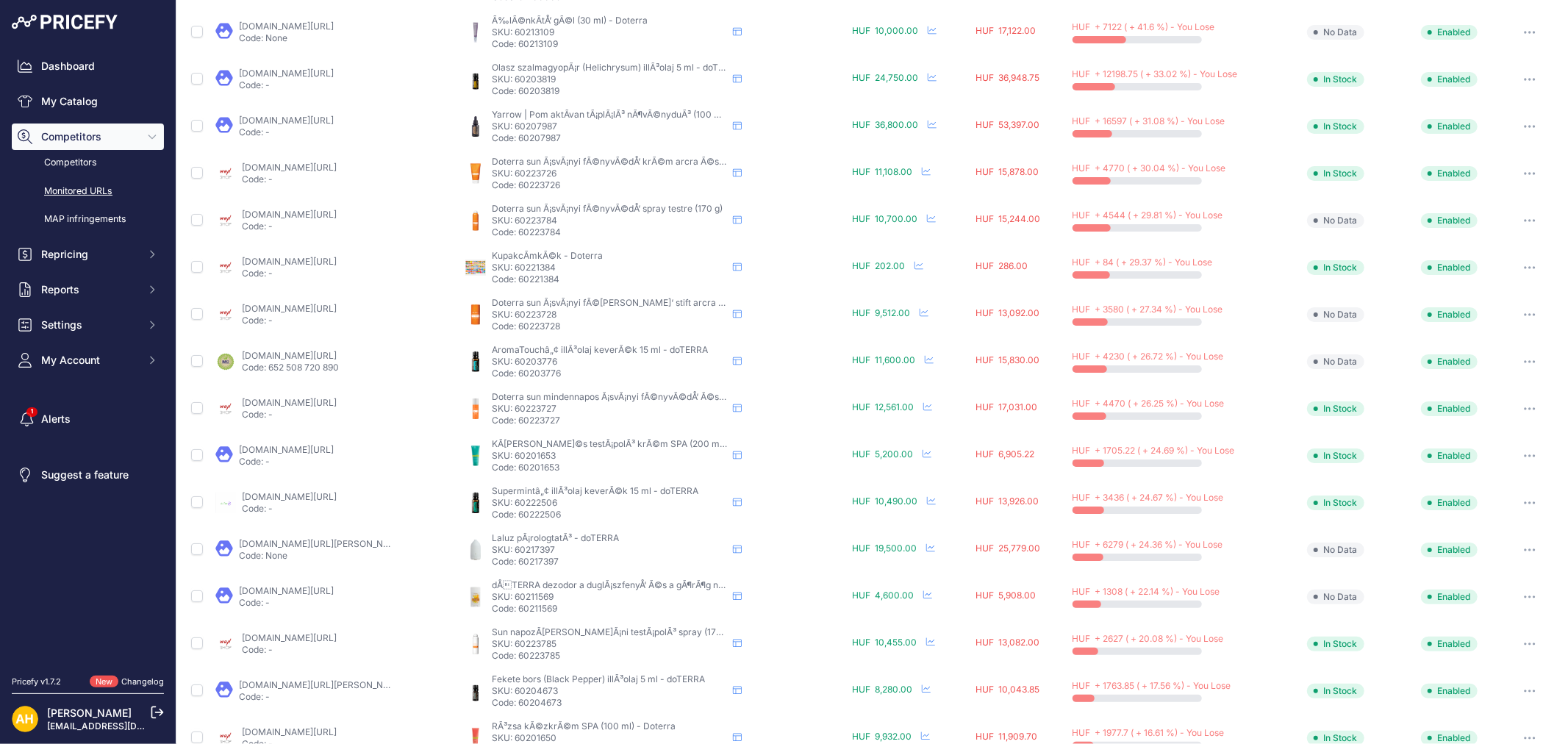
scroll to position [244, 0]
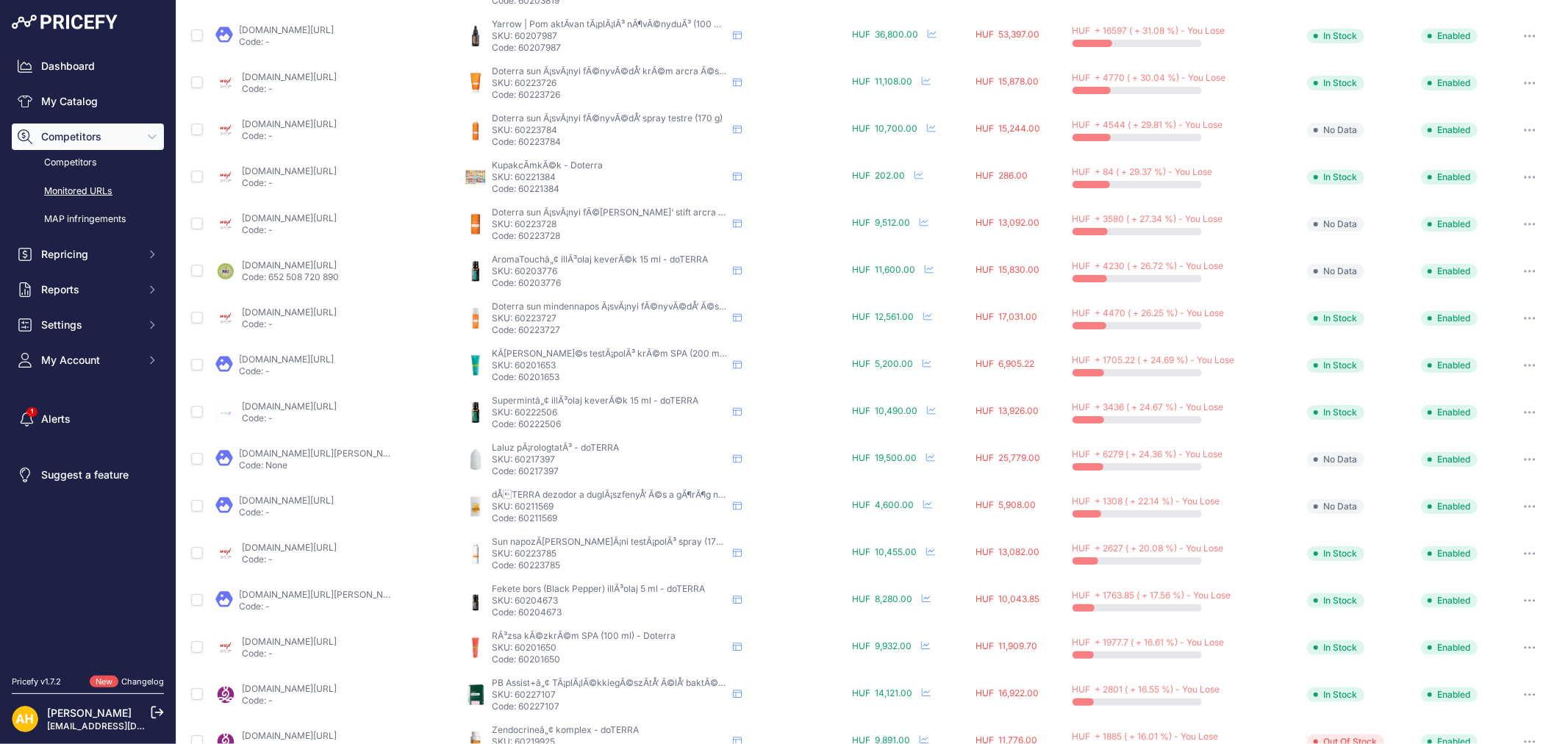
click at [300, 263] on link "mennyeiolajok.hu/doterra-termekek/illoolajok/esszencialis-olajkeverekek/aromato…" at bounding box center [290, 265] width 95 height 11
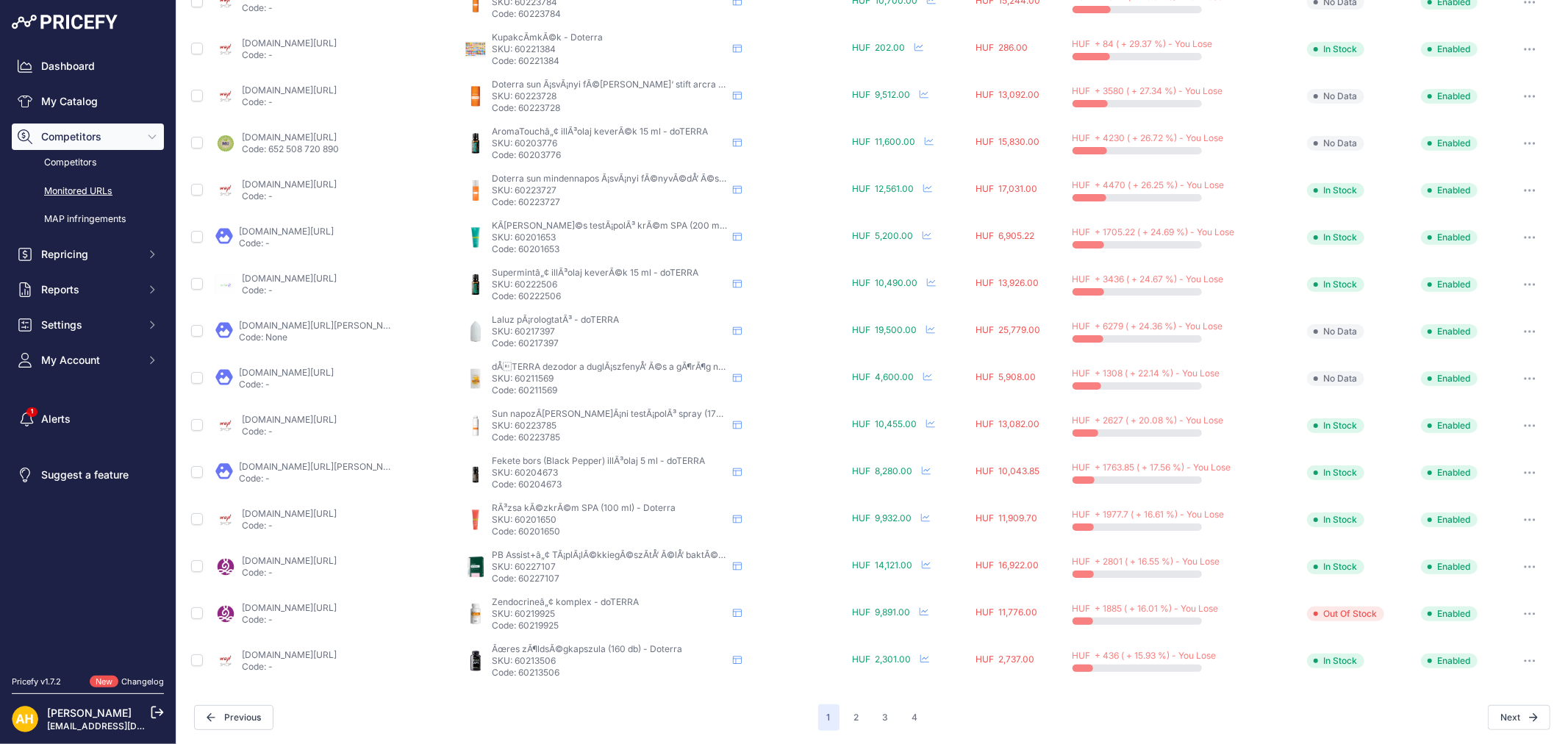
click at [546, 626] on p "Code: 60219925" at bounding box center [609, 625] width 235 height 12
copy p "60219925"
click at [856, 715] on button "2" at bounding box center [856, 717] width 23 height 26
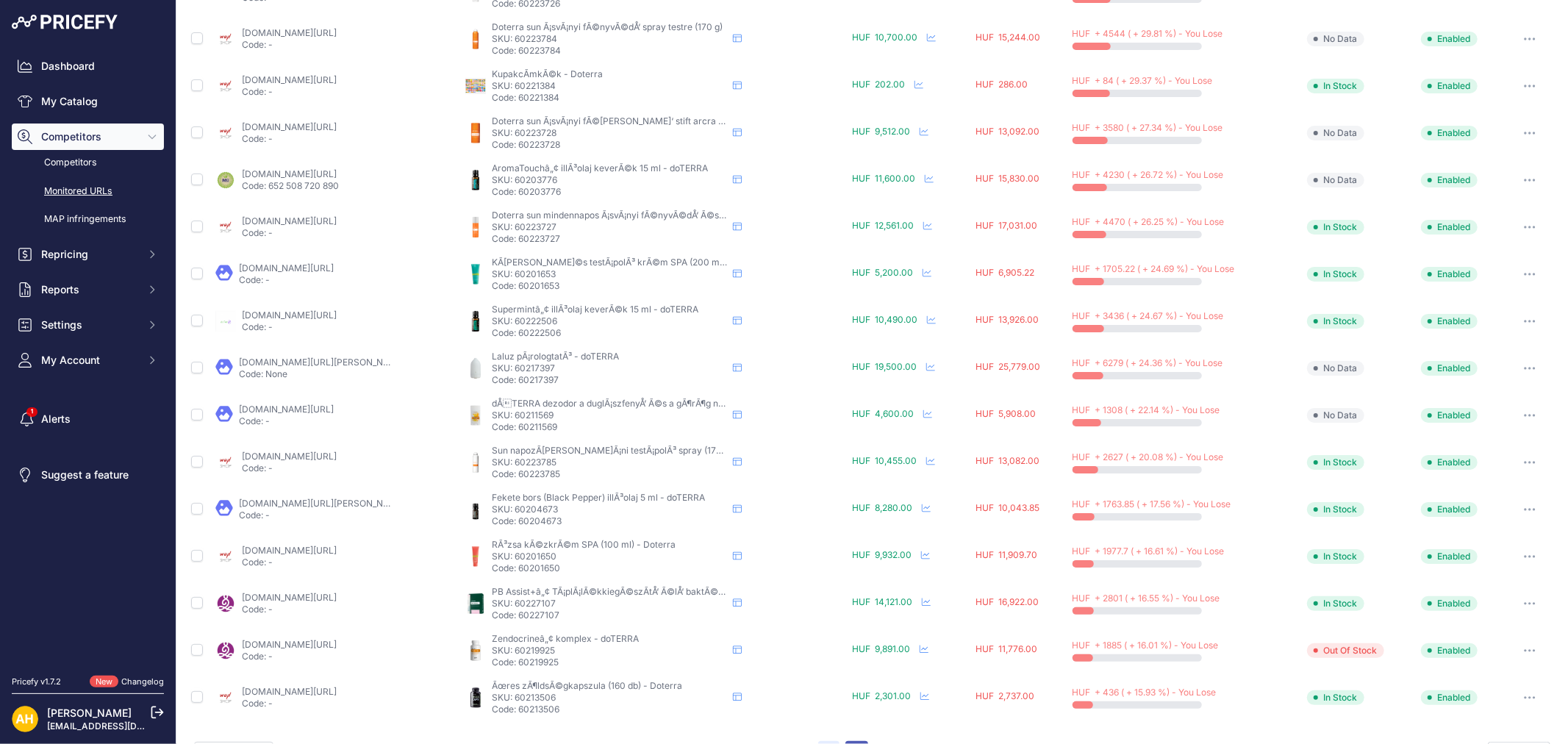
scroll to position [410, 0]
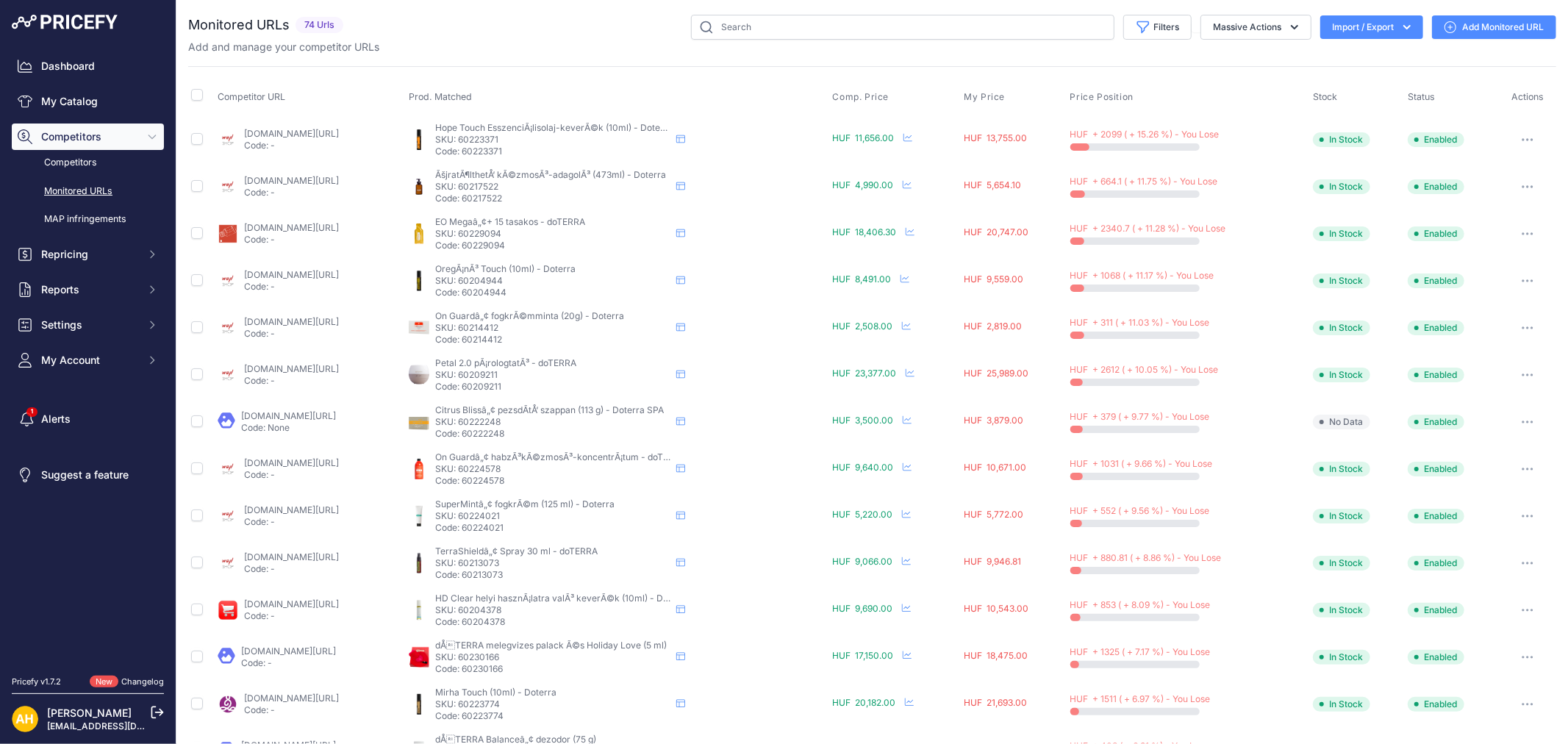
click at [339, 137] on link "wellshop.hu/doterra-keverek-olaj-hope-touch-10-ml?prirule_jdsnikfkfjsd=8997" at bounding box center [291, 133] width 95 height 11
click at [331, 185] on link "wellshop.hu/ujratoltheto-kezmoso-adagolo?prirule_jdsnikfkfjsd=8997" at bounding box center [291, 180] width 95 height 11
click at [1522, 232] on icon "button" at bounding box center [1528, 234] width 12 height 3
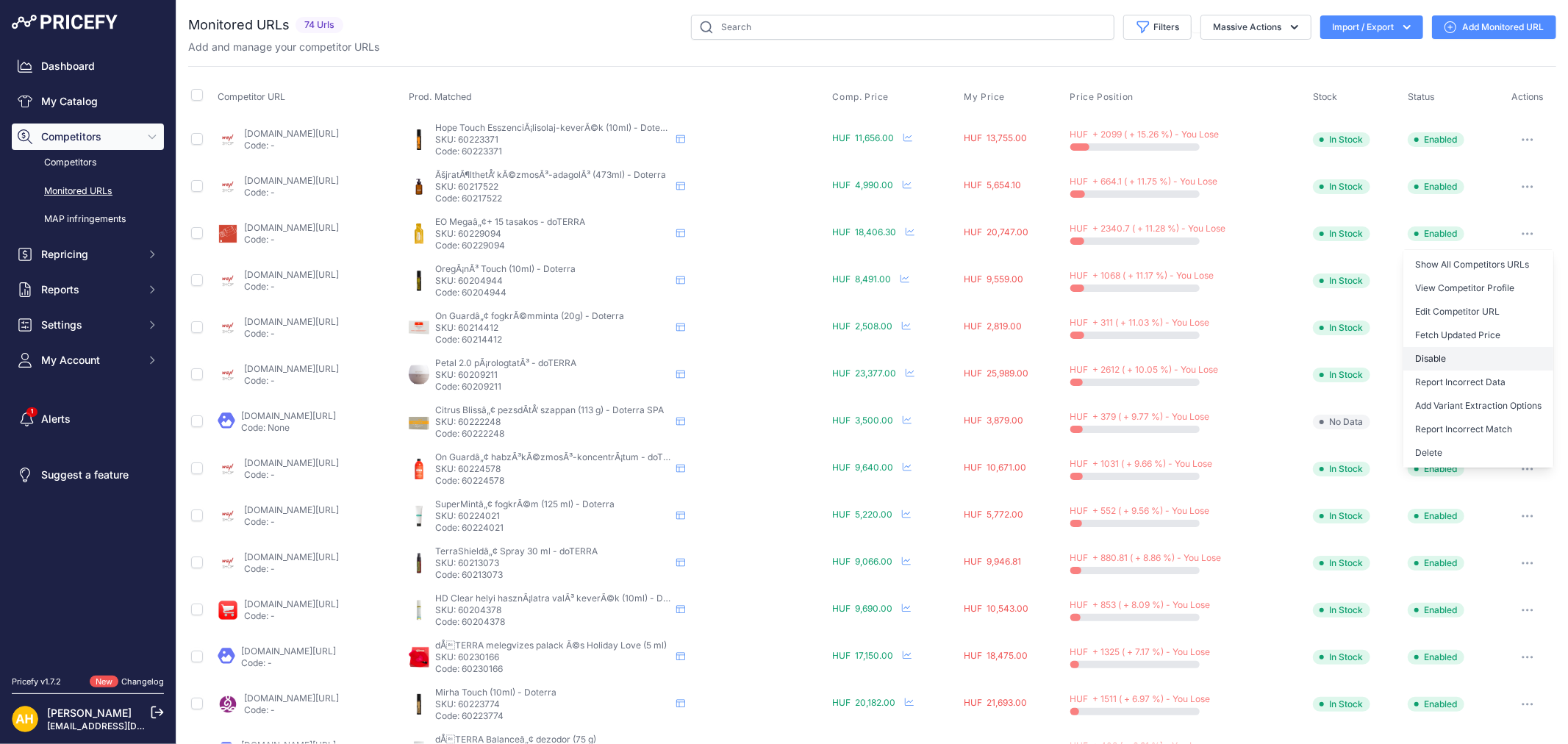
click at [1428, 356] on button "Disable" at bounding box center [1478, 358] width 150 height 23
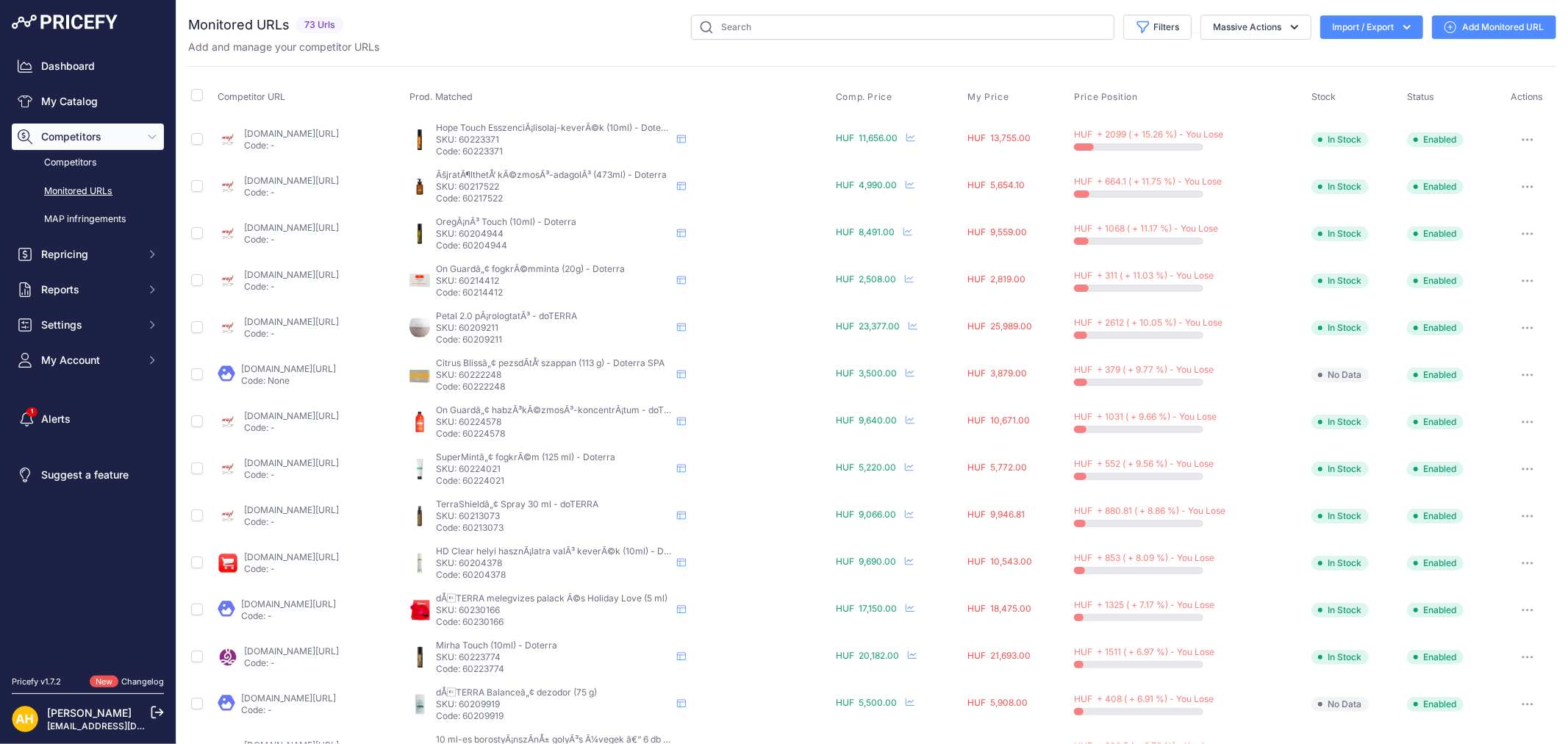
click at [552, 244] on p "Code: 60204944" at bounding box center [553, 245] width 235 height 12
copy p "60204944"
click at [547, 340] on p "Code: 60209211" at bounding box center [553, 339] width 235 height 12
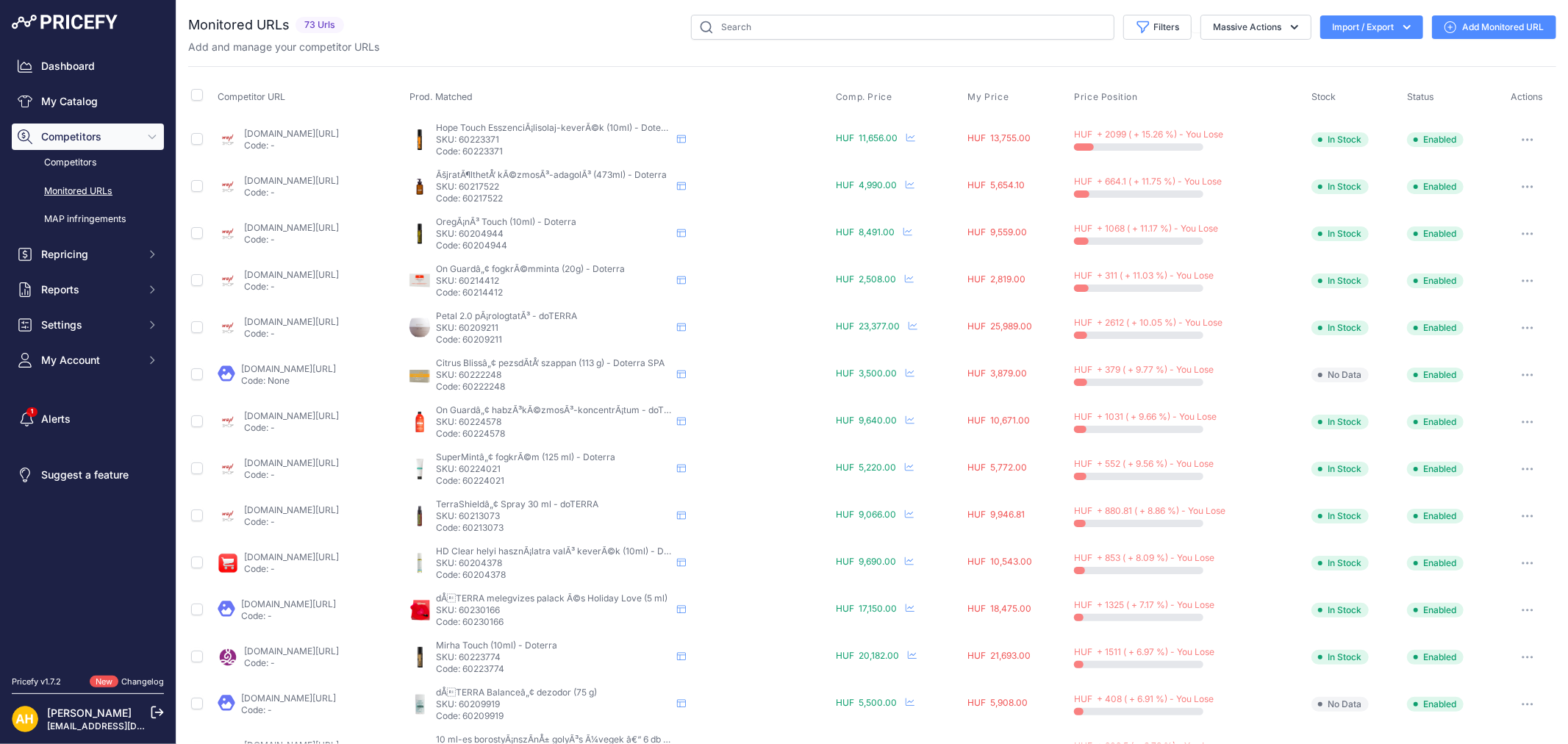
copy p "60209211"
click at [553, 375] on p "SKU: 60222248" at bounding box center [553, 375] width 235 height 12
copy p "60222248"
click at [549, 435] on p "Code: 60224578" at bounding box center [553, 433] width 235 height 12
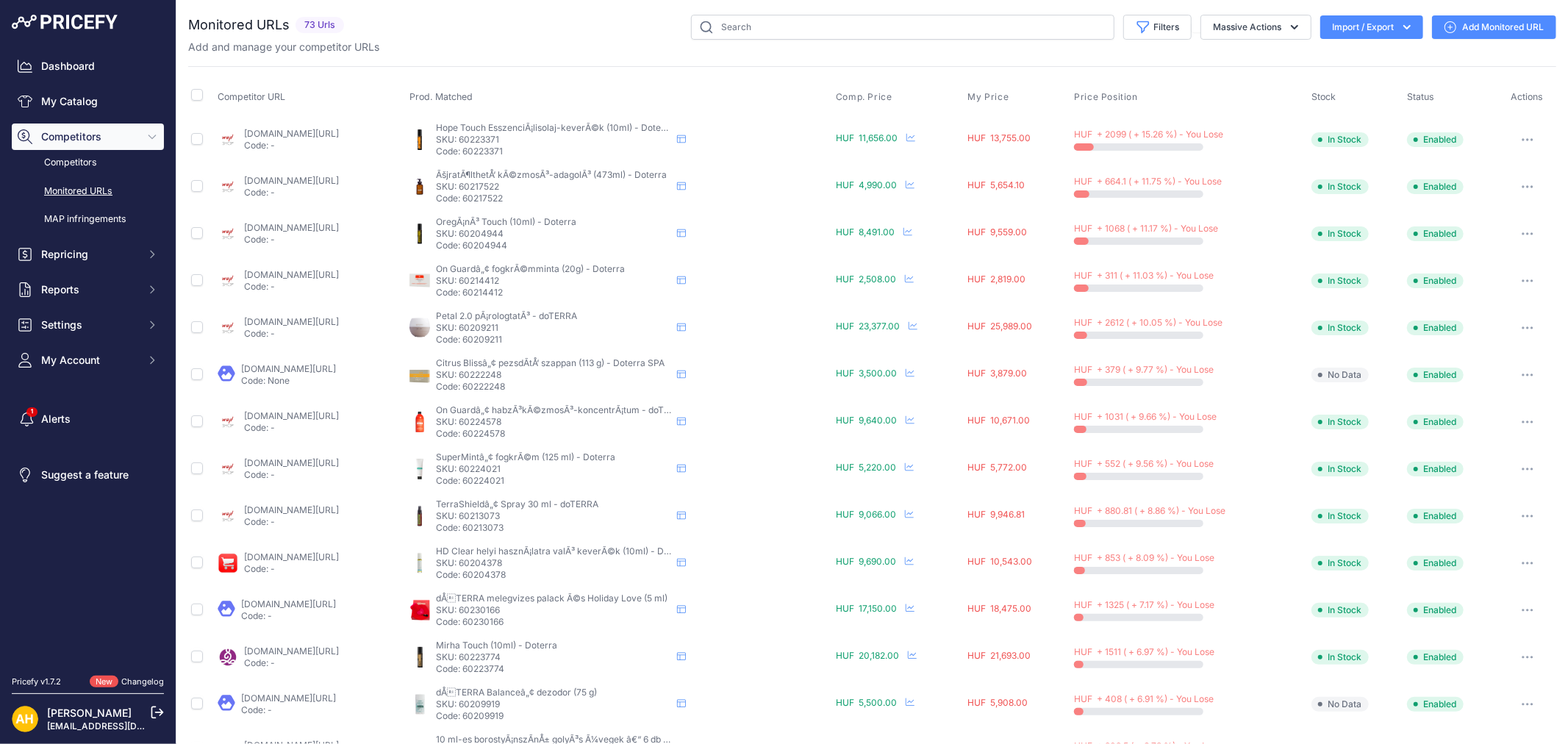
click at [549, 435] on p "Code: 60224578" at bounding box center [553, 433] width 235 height 12
copy p "60224578"
click at [564, 479] on p "Code: 60224021" at bounding box center [553, 480] width 235 height 12
copy p "60224021"
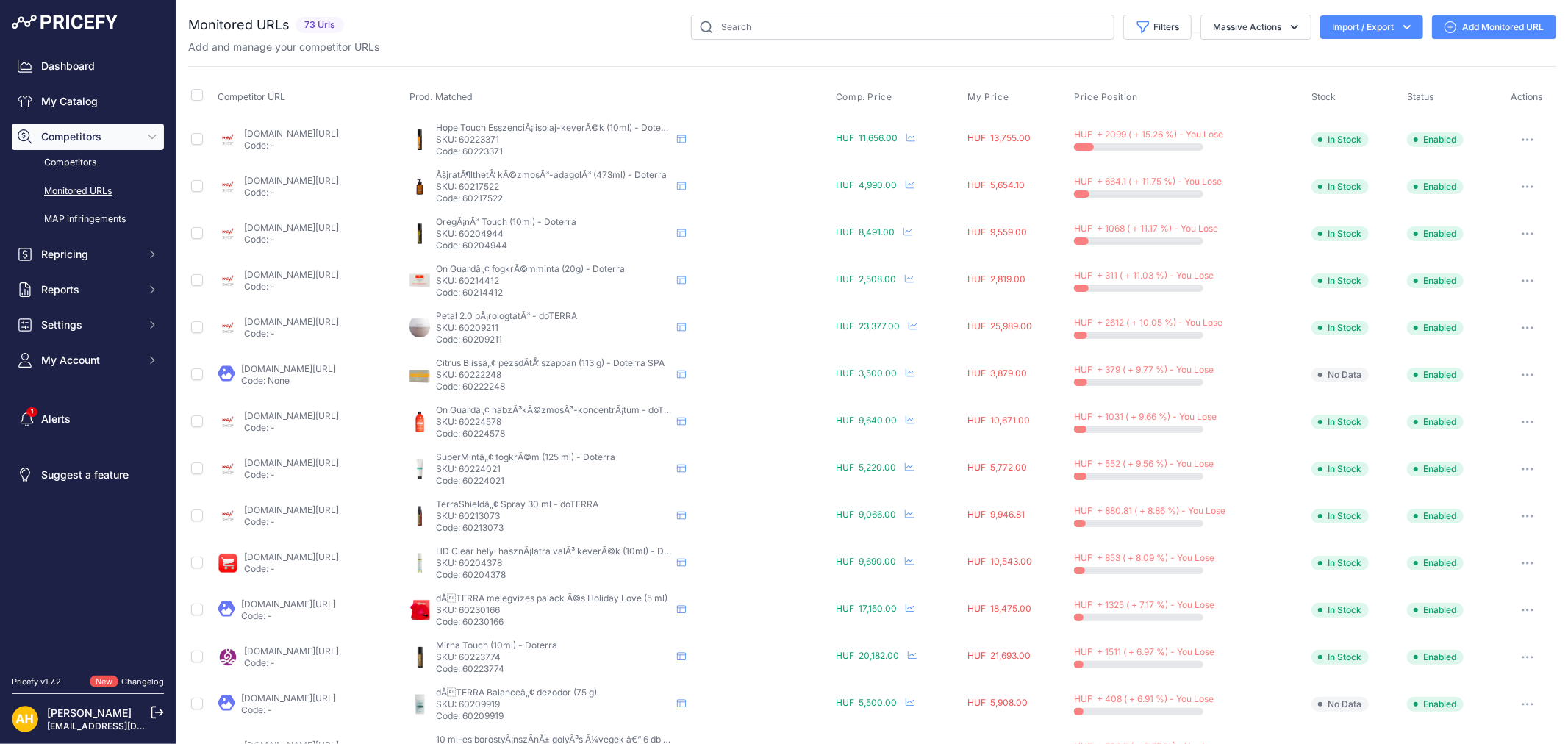
scroll to position [163, 0]
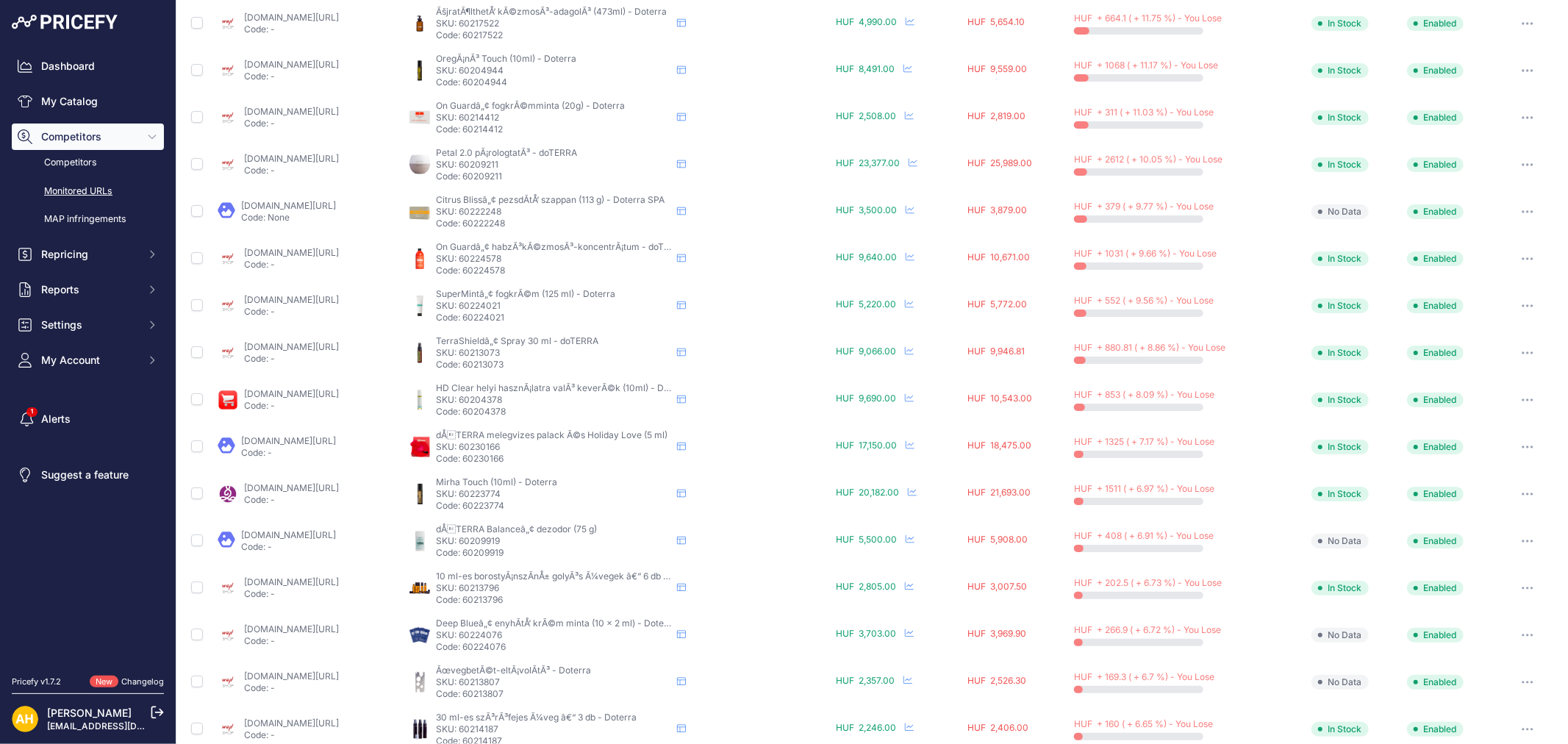
click at [550, 506] on p "Code: 60223774" at bounding box center [553, 505] width 235 height 12
copy p "60223774"
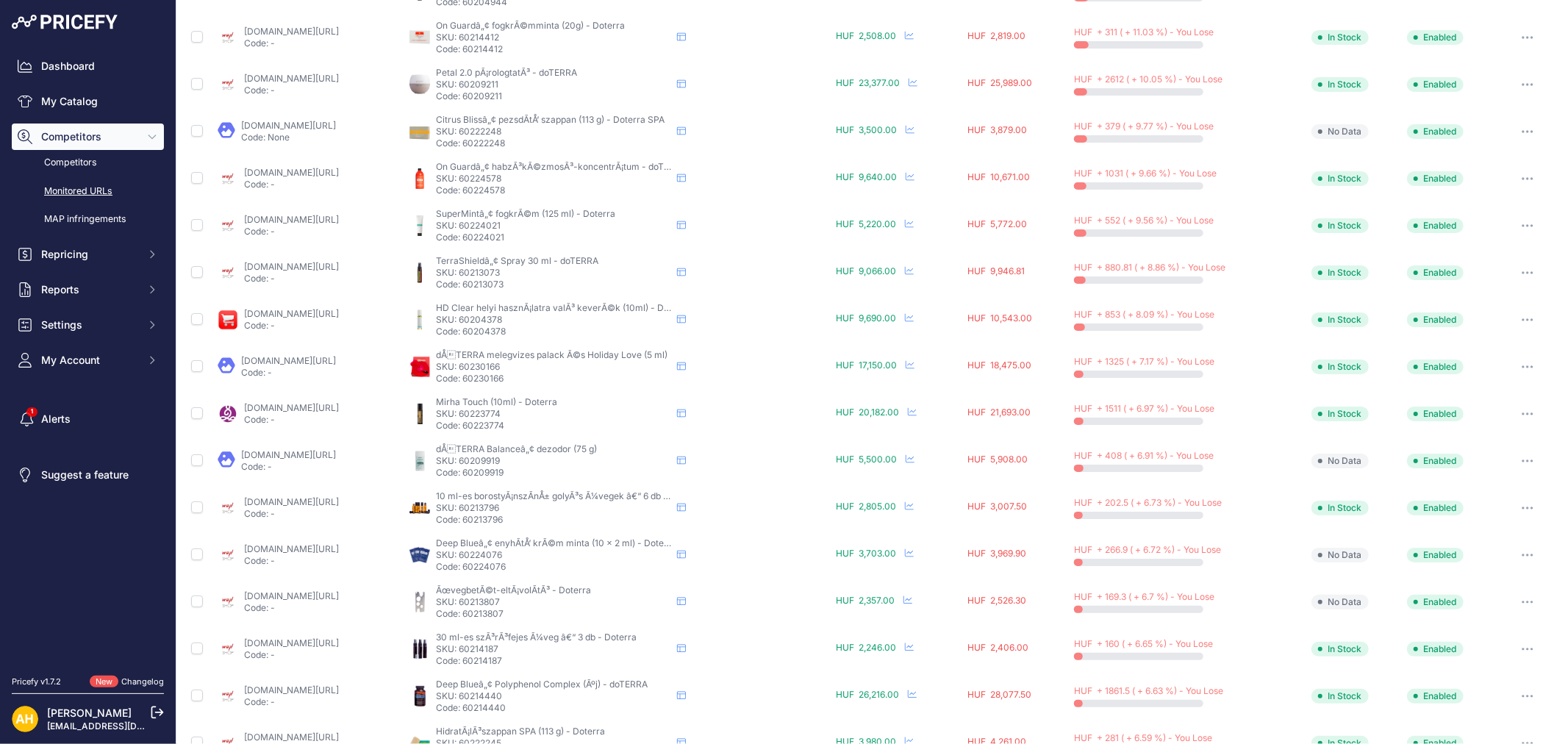
scroll to position [372, 0]
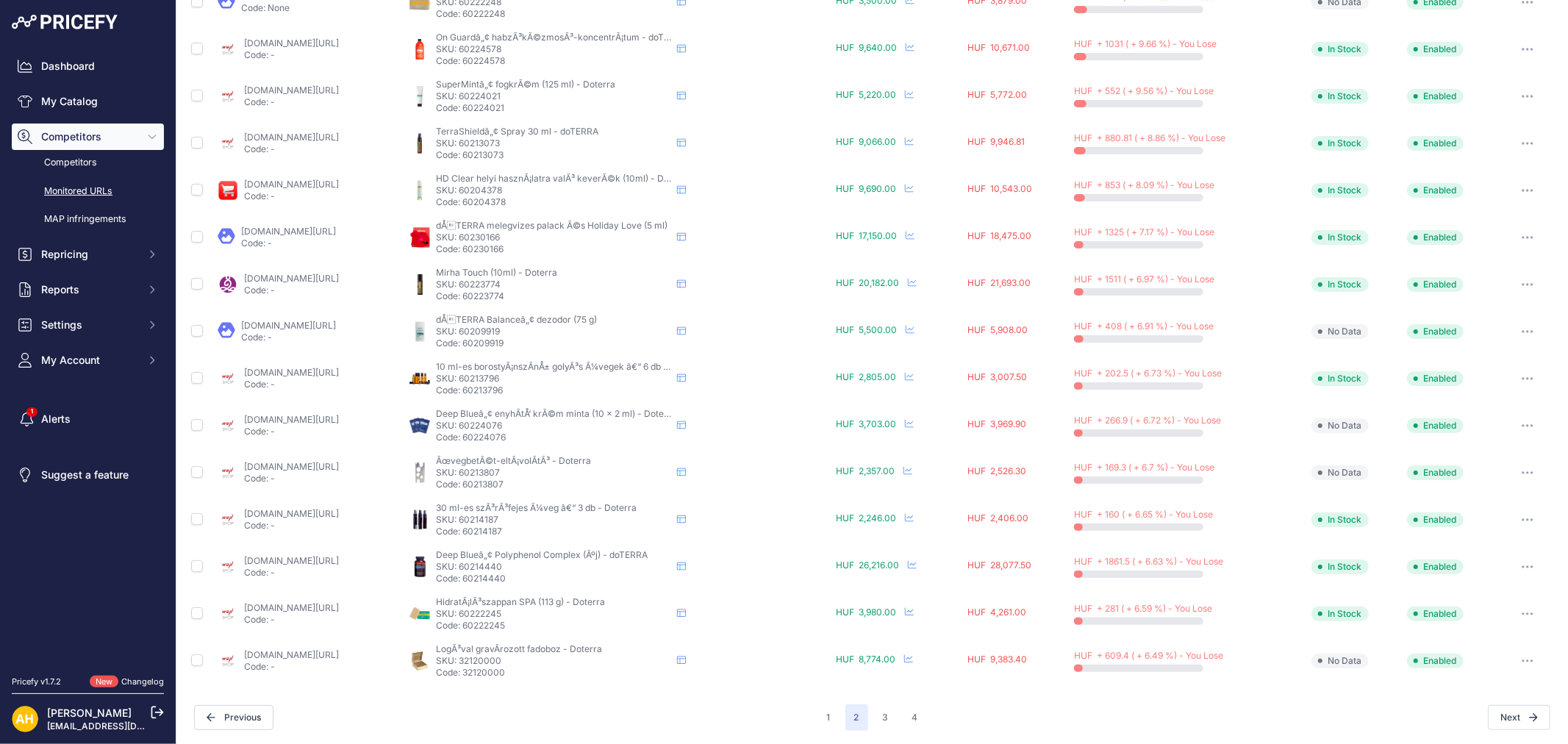
click at [541, 576] on p "Code: 60214440" at bounding box center [553, 578] width 235 height 12
copy p "60214440"
click at [883, 720] on button "3" at bounding box center [886, 717] width 23 height 26
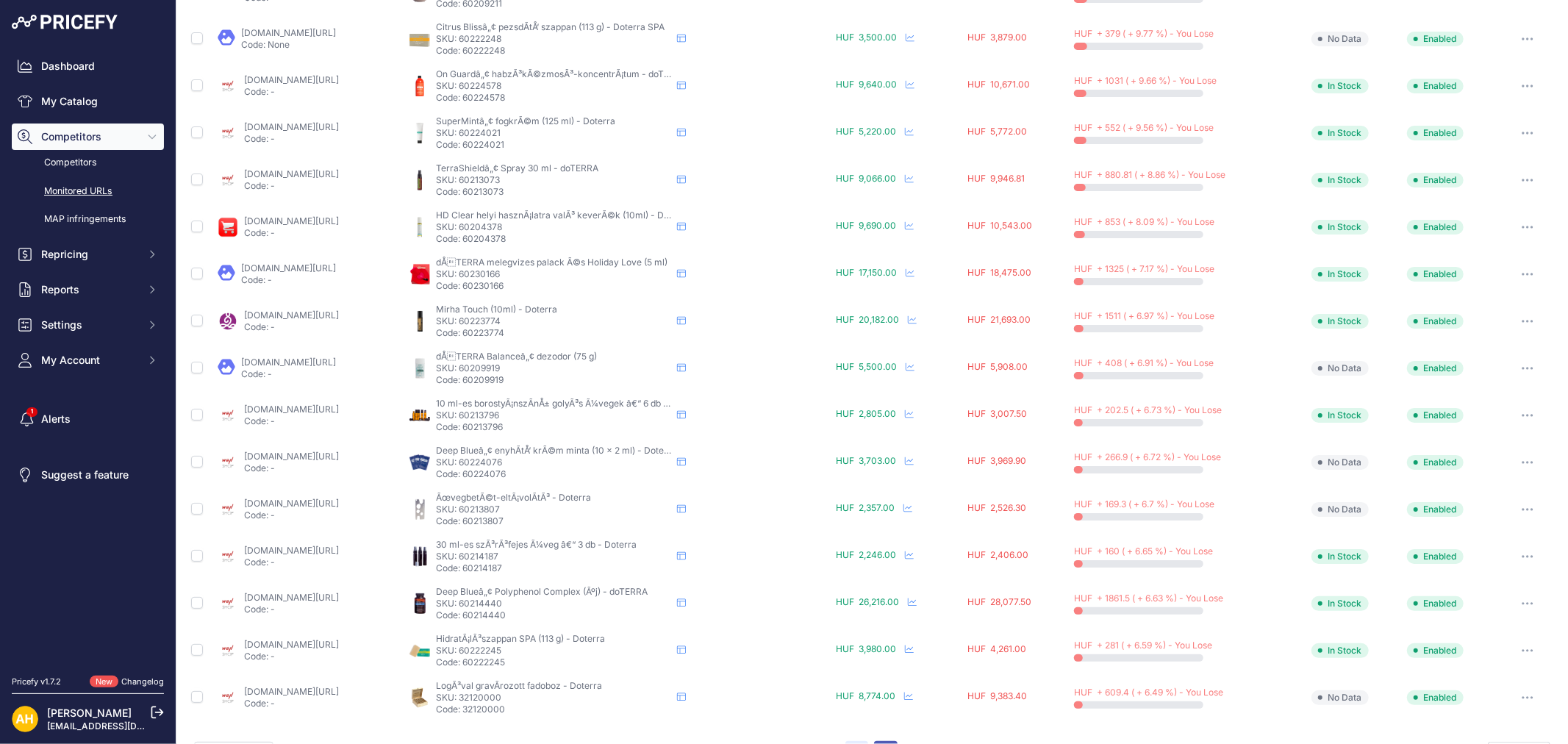
scroll to position [410, 0]
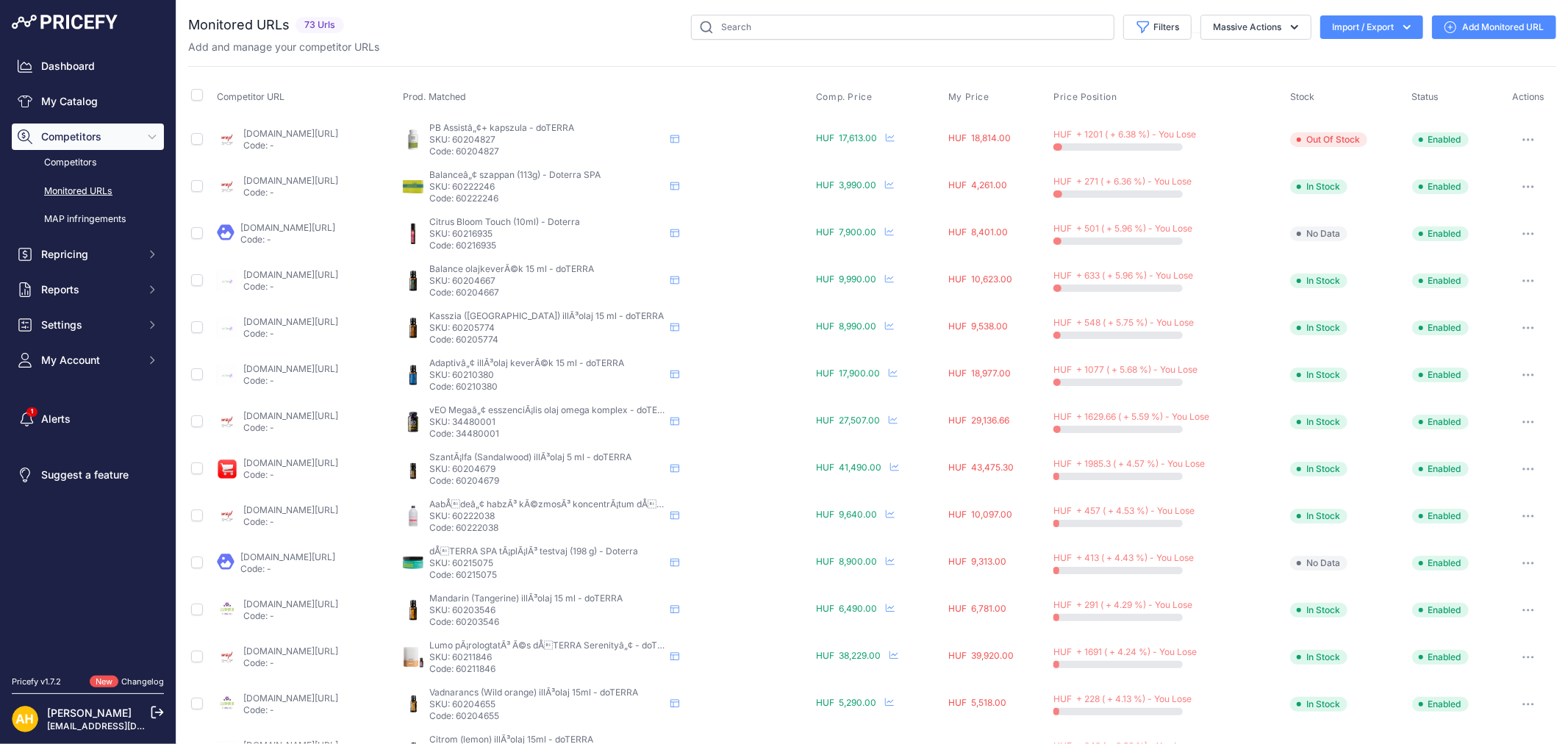
click at [535, 154] on p "Code: 60204827" at bounding box center [546, 151] width 235 height 12
copy p "60204827"
click at [538, 250] on p "Code: 60216935" at bounding box center [546, 245] width 235 height 12
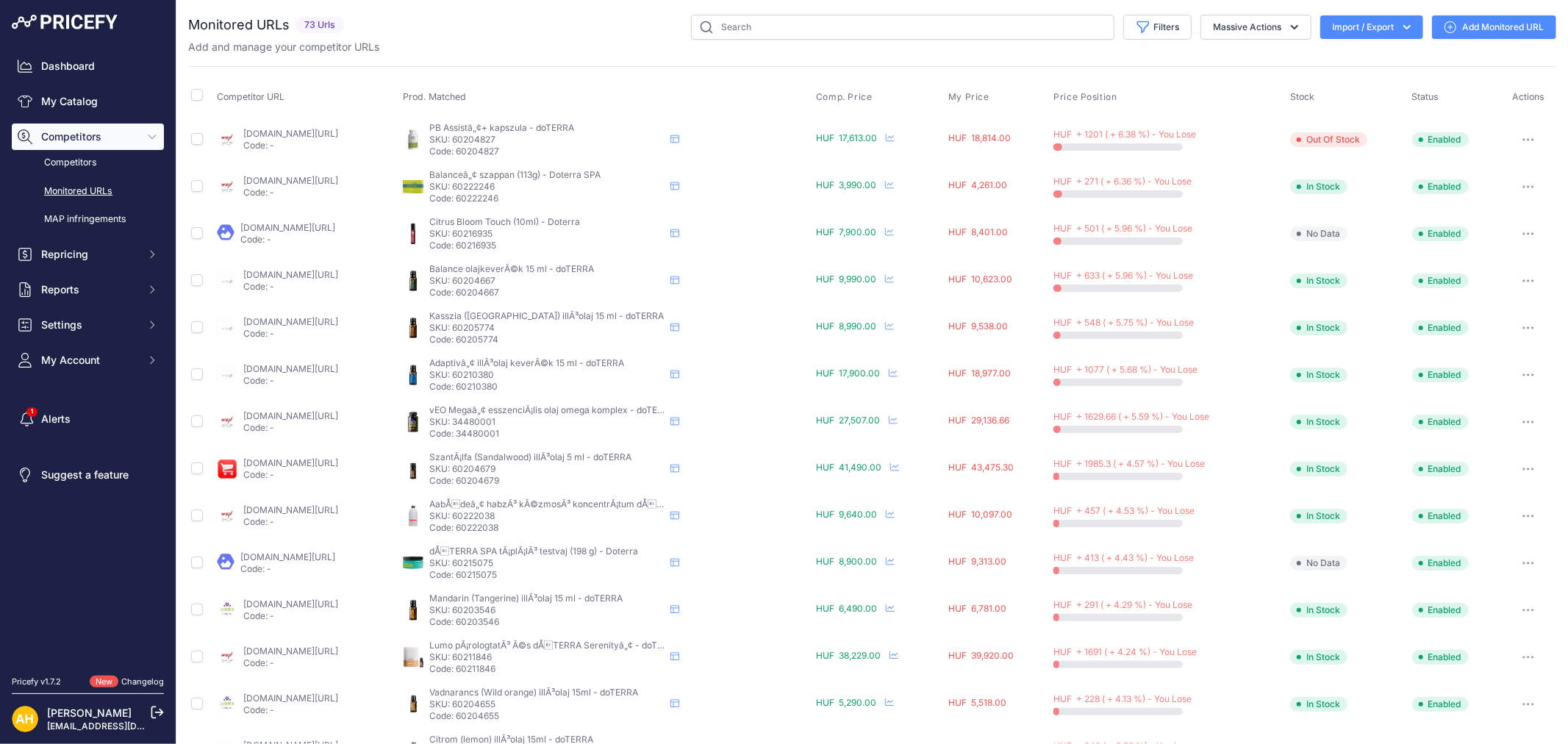
click at [536, 241] on p "Code: 60216935" at bounding box center [546, 245] width 235 height 12
click at [536, 244] on p "Code: 60216935" at bounding box center [546, 245] width 235 height 12
copy p "60216935"
click at [541, 292] on p "Code: 60204667" at bounding box center [546, 292] width 235 height 12
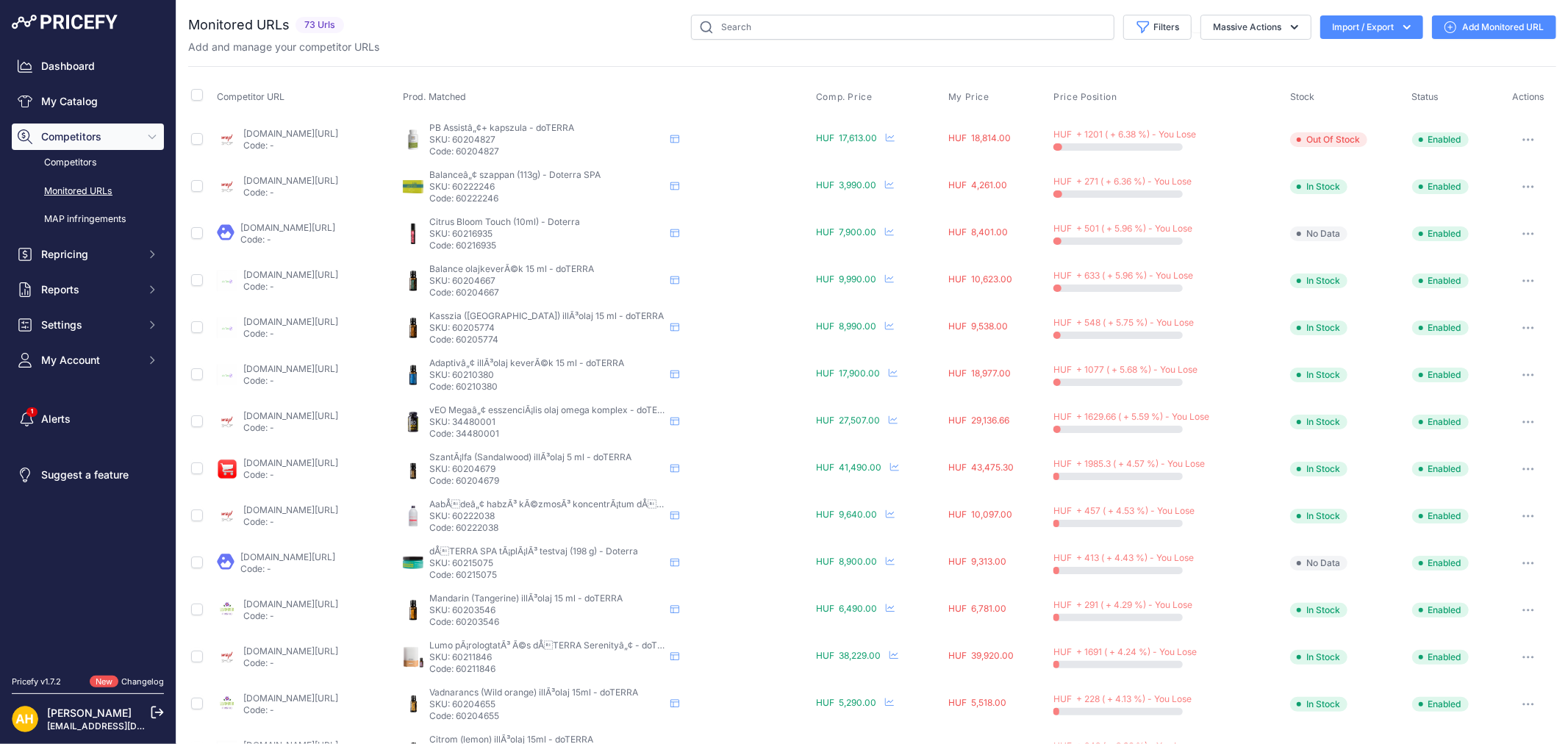
click at [541, 292] on p "Code: 60204667" at bounding box center [546, 292] width 235 height 12
click at [538, 334] on p "Code: 60205774" at bounding box center [546, 339] width 235 height 12
click at [539, 334] on p "Code: 60205774" at bounding box center [546, 339] width 235 height 12
click at [544, 383] on p "Code: 60210380" at bounding box center [546, 386] width 235 height 12
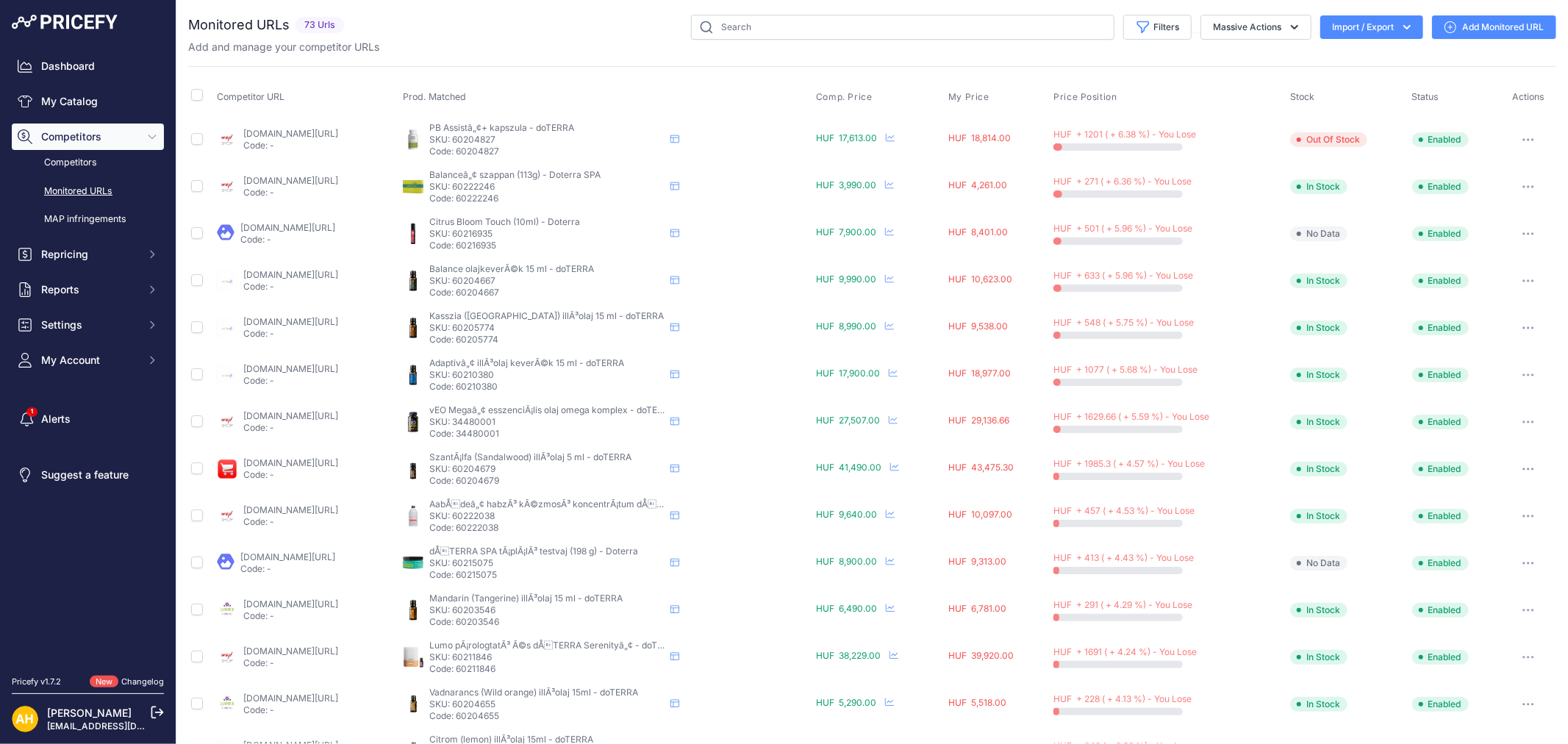
click at [548, 431] on p "Code: 34480001" at bounding box center [546, 433] width 235 height 12
click at [535, 517] on p "SKU: 60222038" at bounding box center [546, 515] width 235 height 12
click at [534, 517] on p "SKU: 60222038" at bounding box center [546, 515] width 235 height 12
click at [545, 625] on p "Code: 60203546" at bounding box center [546, 621] width 235 height 12
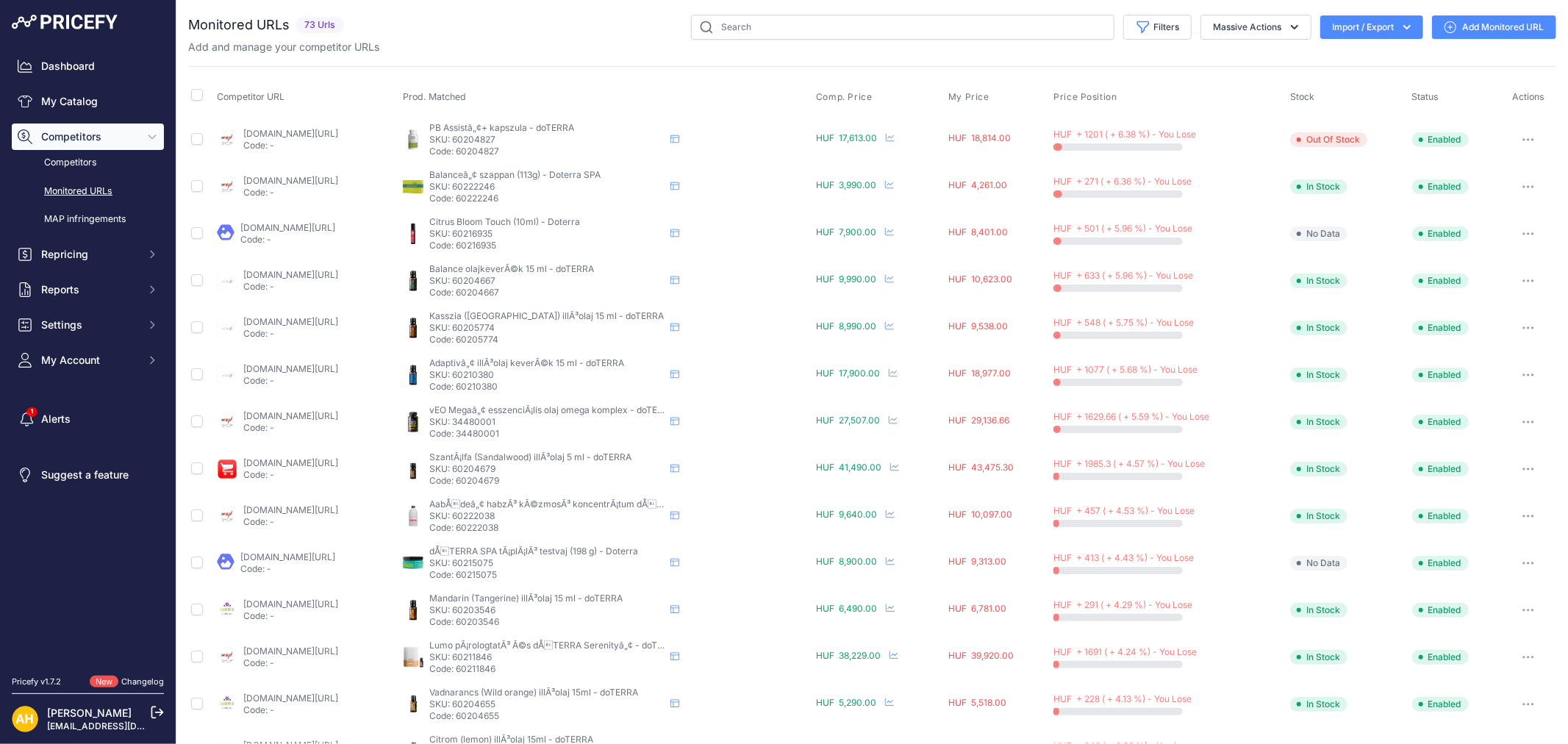
click at [545, 625] on p "Code: 60203546" at bounding box center [546, 621] width 235 height 12
click at [540, 667] on p "Code: 60211846" at bounding box center [546, 668] width 235 height 12
click at [544, 703] on p "SKU: 60204655" at bounding box center [546, 704] width 235 height 12
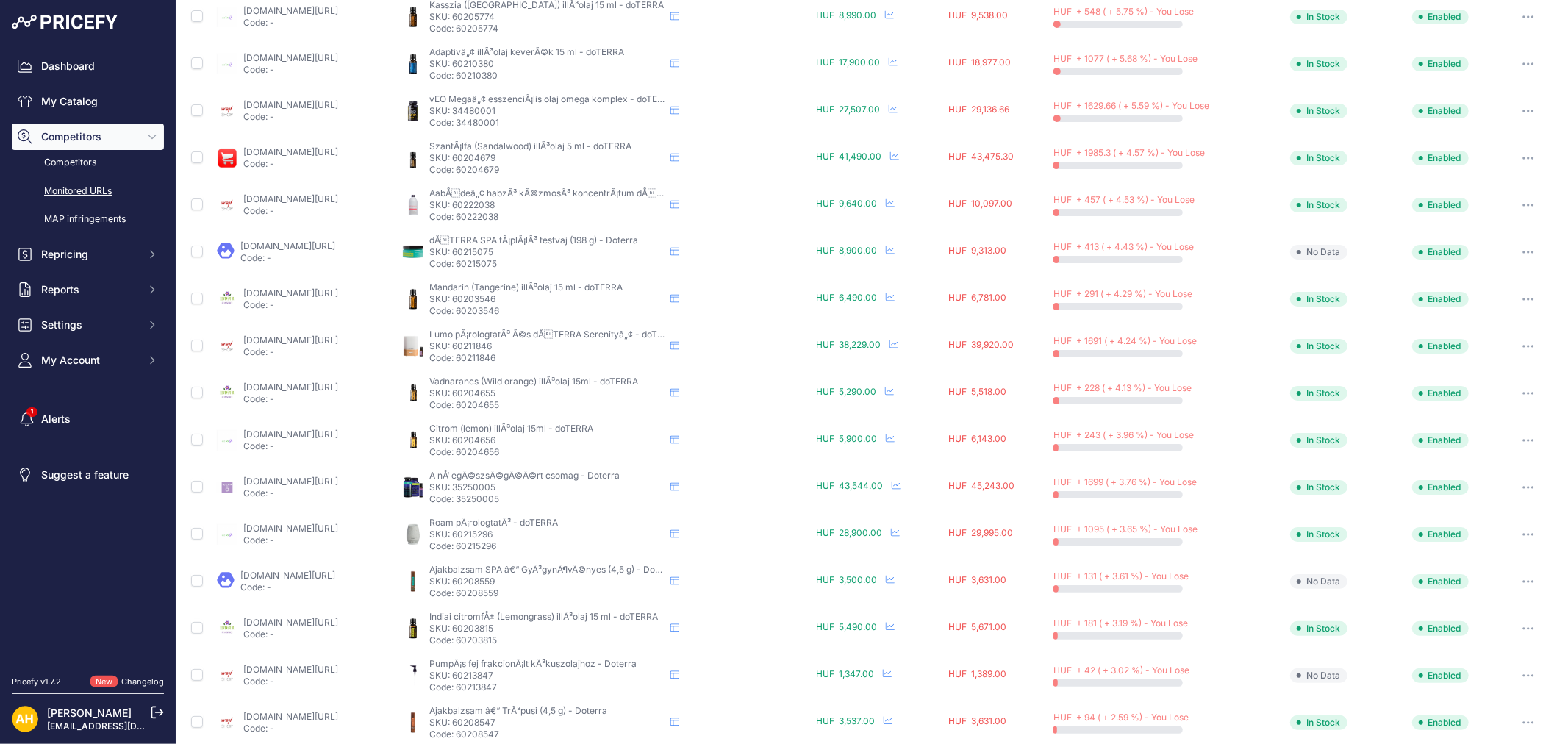
scroll to position [372, 0]
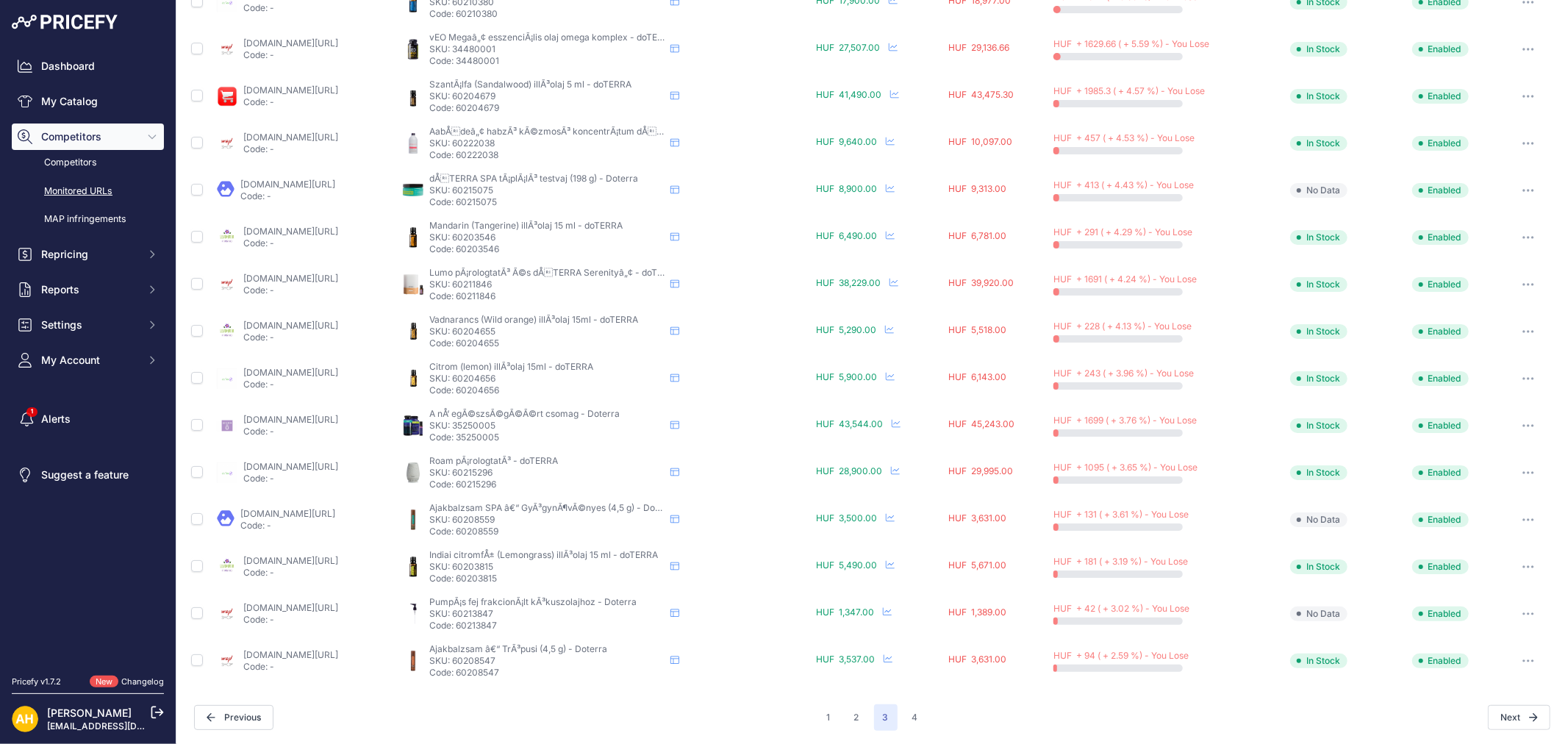
click at [547, 379] on p "SKU: 60204656" at bounding box center [546, 378] width 235 height 12
click at [533, 479] on p "Code: 60215296" at bounding box center [546, 484] width 235 height 12
click at [553, 573] on p "Code: 60203815" at bounding box center [546, 578] width 235 height 12
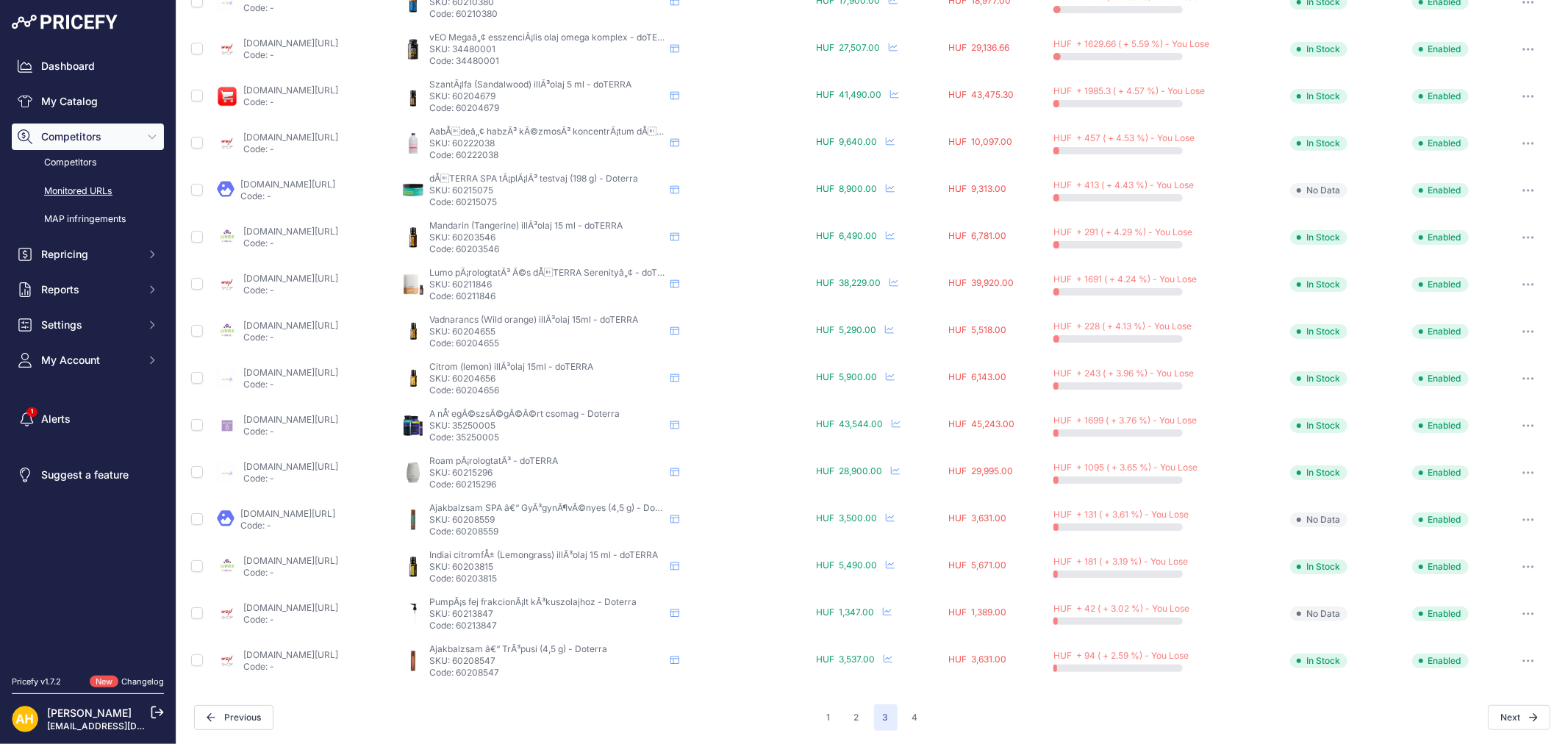
click at [553, 573] on p "Code: 60203815" at bounding box center [546, 578] width 235 height 12
click at [906, 716] on button "4" at bounding box center [915, 717] width 23 height 26
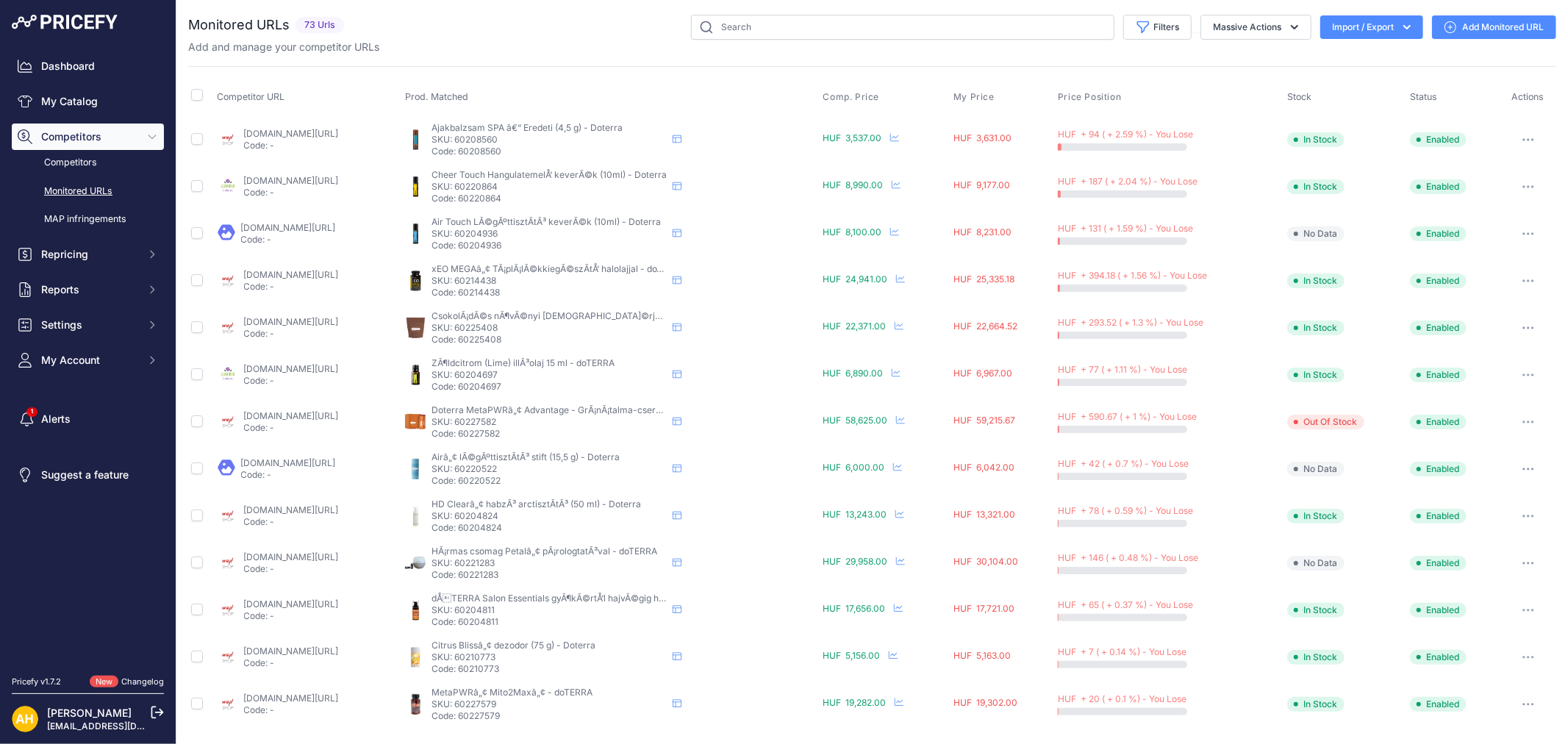
click at [539, 247] on p "Code: 60204936" at bounding box center [549, 245] width 235 height 12
click at [539, 564] on p "SKU: 60221283" at bounding box center [549, 562] width 235 height 12
